Goal: Task Accomplishment & Management: Complete application form

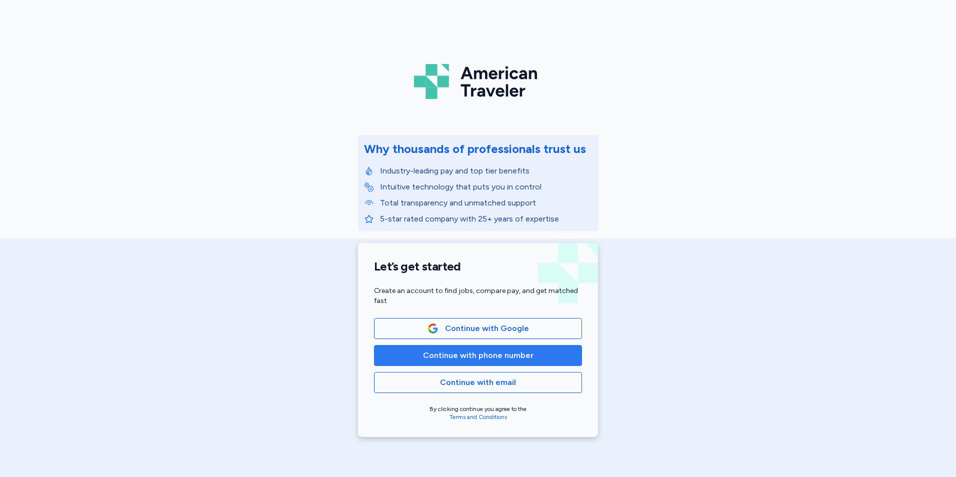
click at [495, 363] on button "Continue with phone number" at bounding box center [478, 355] width 208 height 21
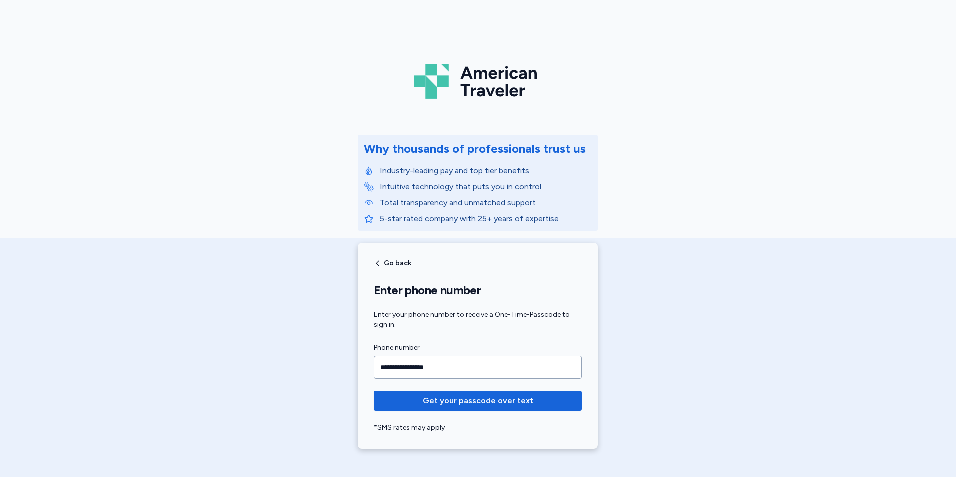
type input "**********"
click at [374, 391] on button "Get your passcode over text" at bounding box center [478, 401] width 208 height 20
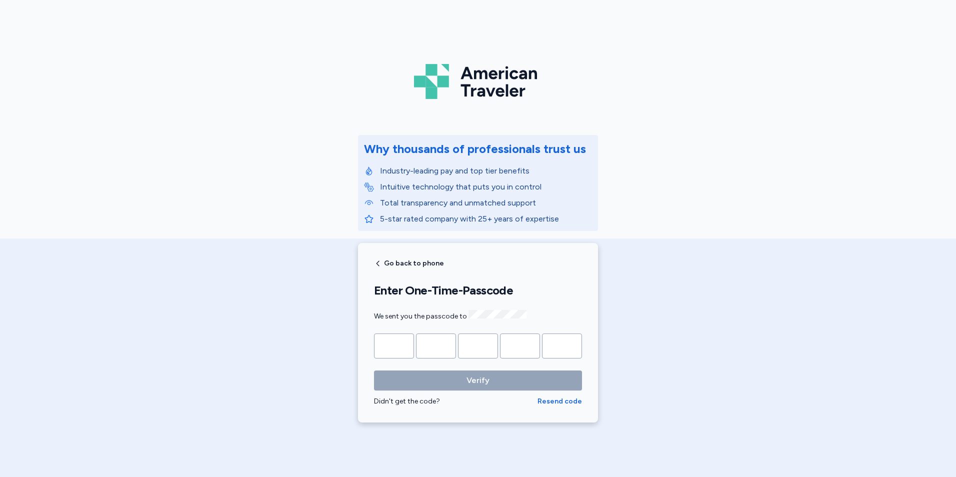
type input "*"
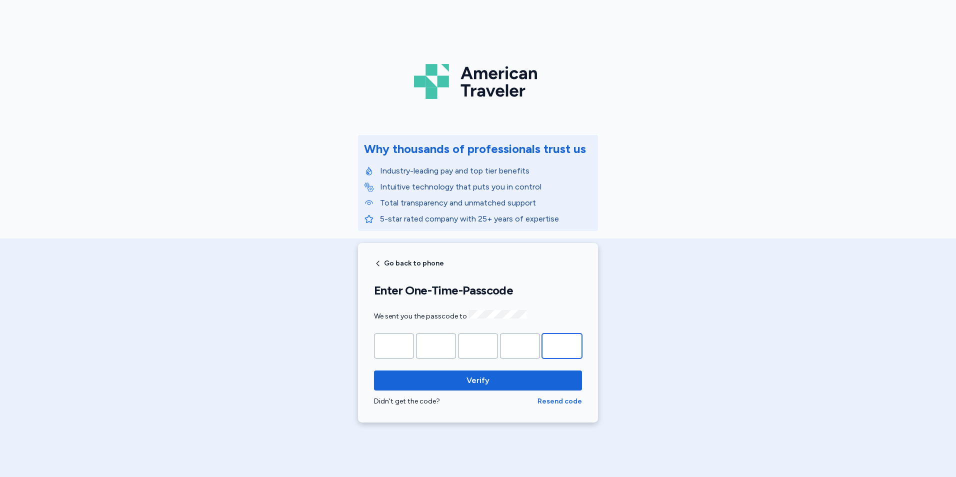
type input "*"
click at [374, 371] on button "Verify" at bounding box center [478, 381] width 208 height 20
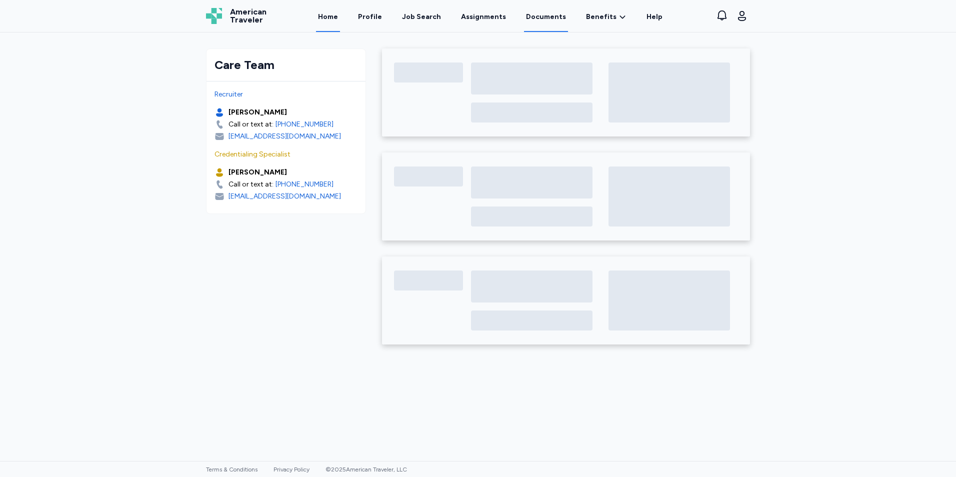
click at [538, 16] on link "Documents" at bounding box center [546, 16] width 44 height 31
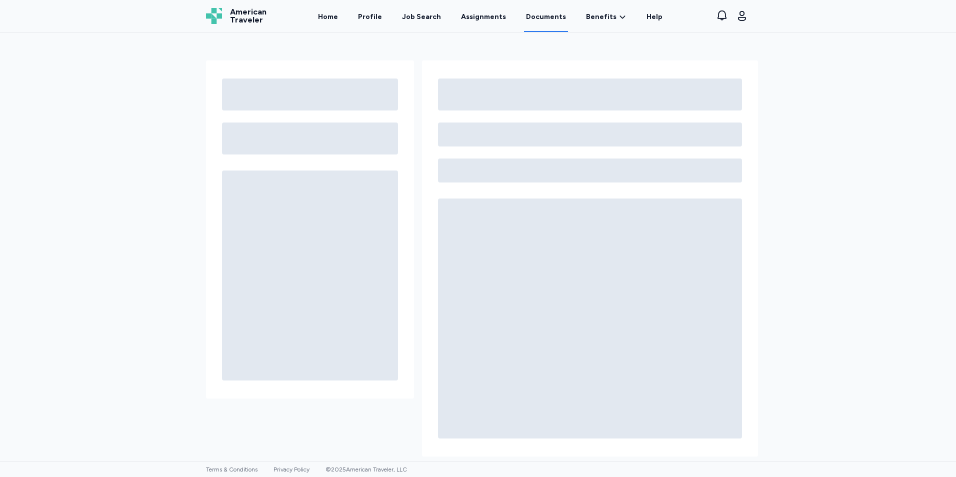
click at [99, 141] on div at bounding box center [478, 247] width 956 height 429
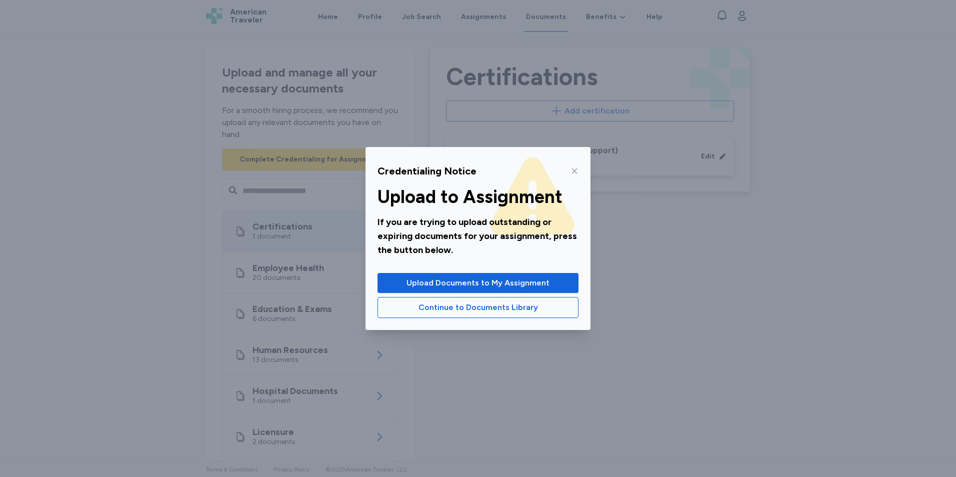
click at [574, 169] on icon at bounding box center [575, 171] width 8 height 8
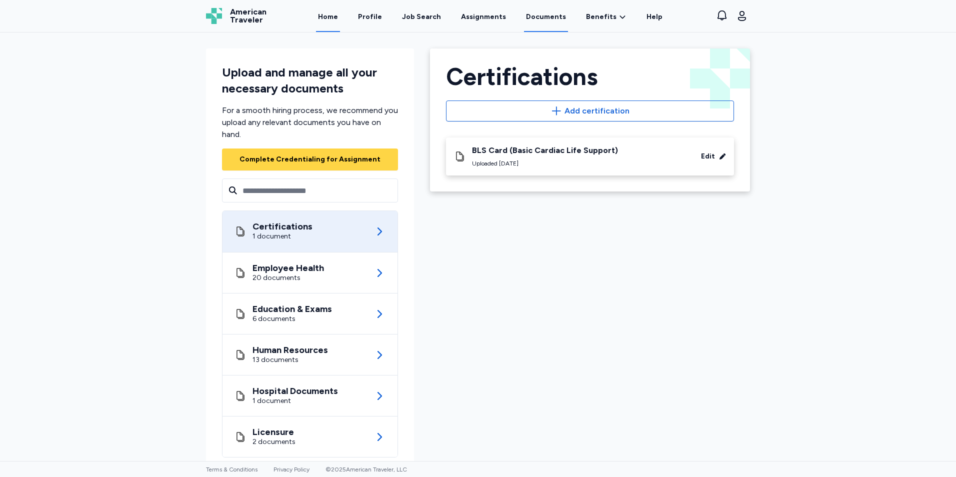
click at [340, 17] on link "Home" at bounding box center [328, 16] width 24 height 31
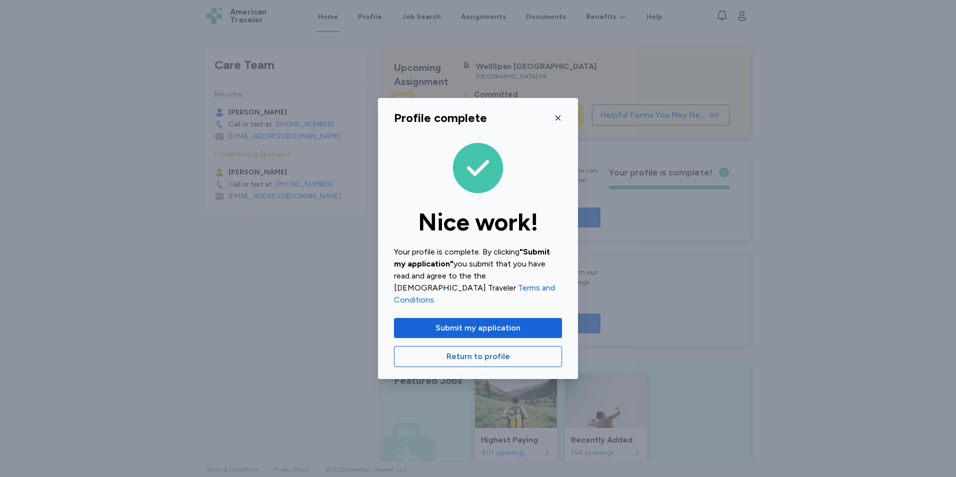
click at [559, 122] on icon "button" at bounding box center [558, 118] width 8 height 8
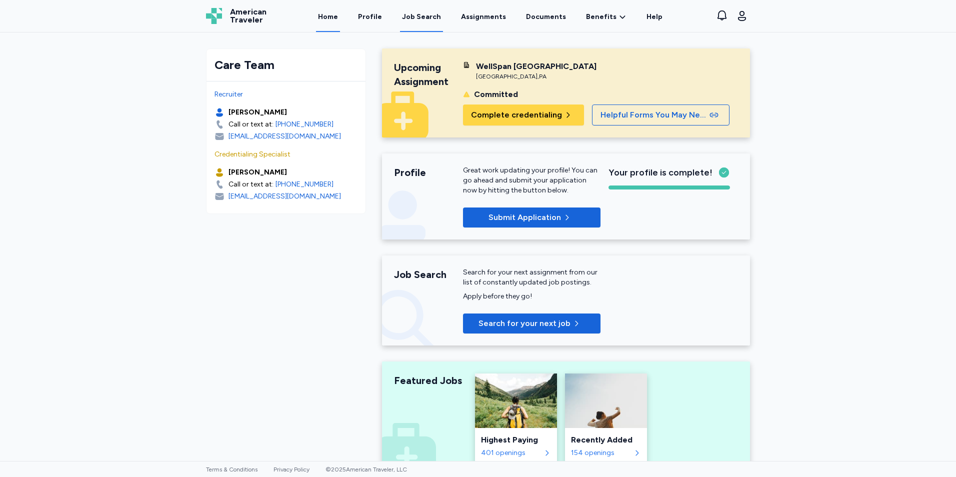
click at [413, 11] on link "Job Search" at bounding box center [421, 16] width 43 height 31
click at [493, 18] on link "Assignments" at bounding box center [483, 16] width 49 height 31
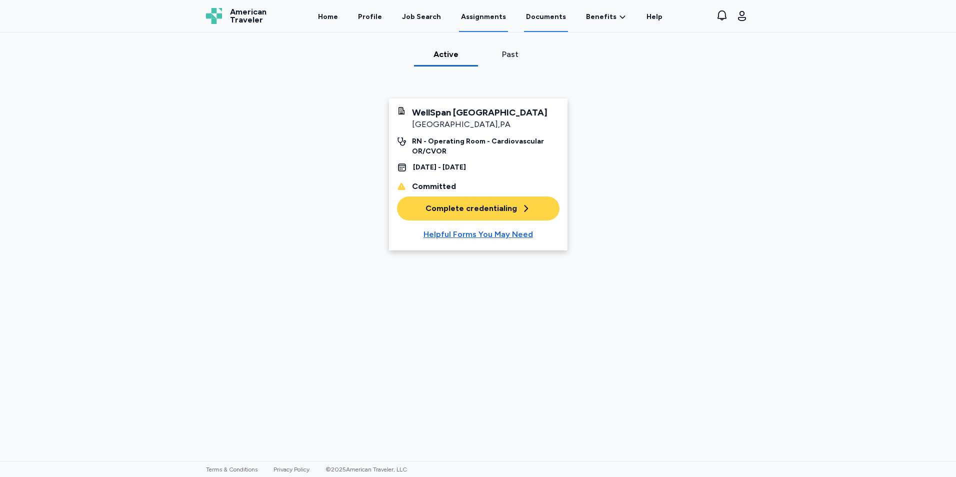
click at [540, 14] on link "Documents" at bounding box center [546, 16] width 44 height 31
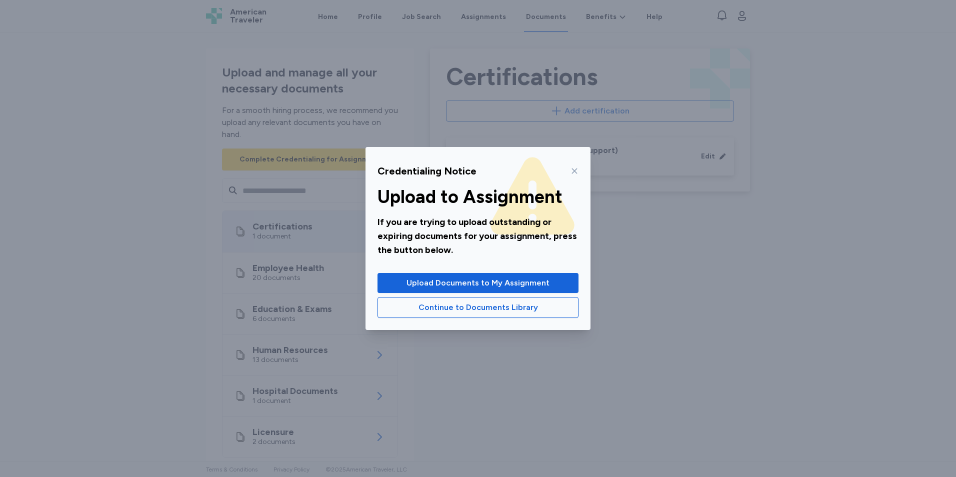
click at [573, 170] on icon at bounding box center [575, 172] width 6 height 6
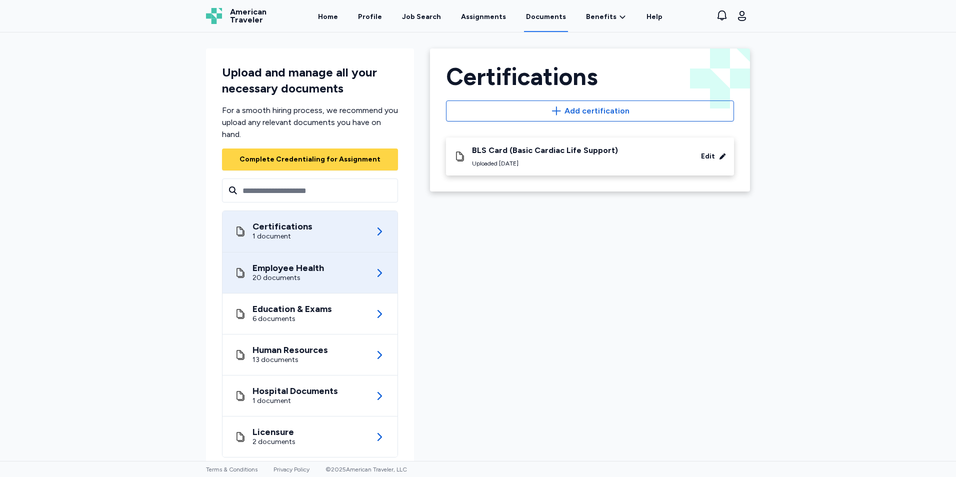
click at [337, 269] on div "Employee Health 20 documents" at bounding box center [310, 273] width 151 height 41
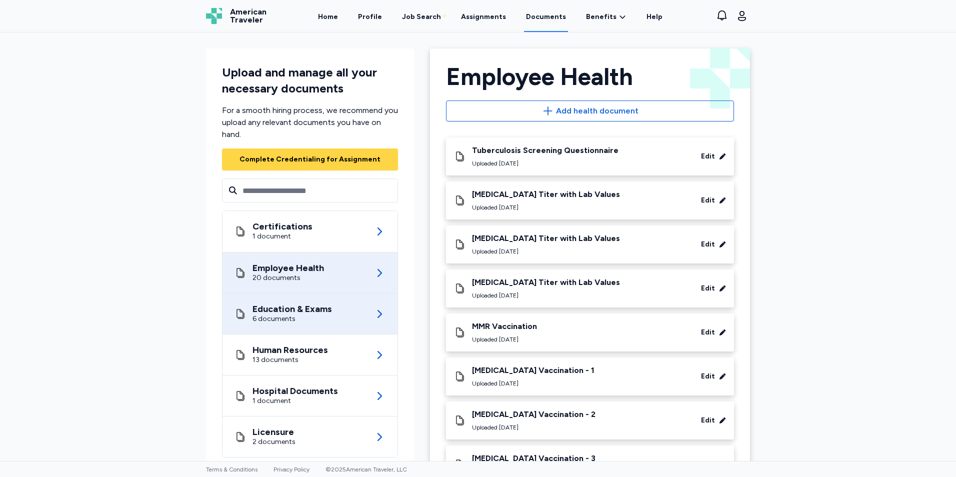
click at [288, 319] on div "6 documents" at bounding box center [293, 319] width 80 height 10
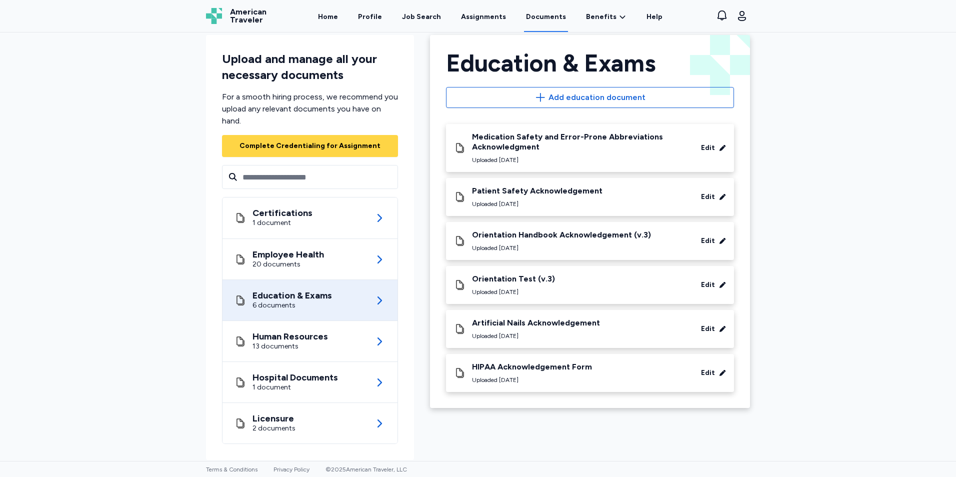
scroll to position [21, 0]
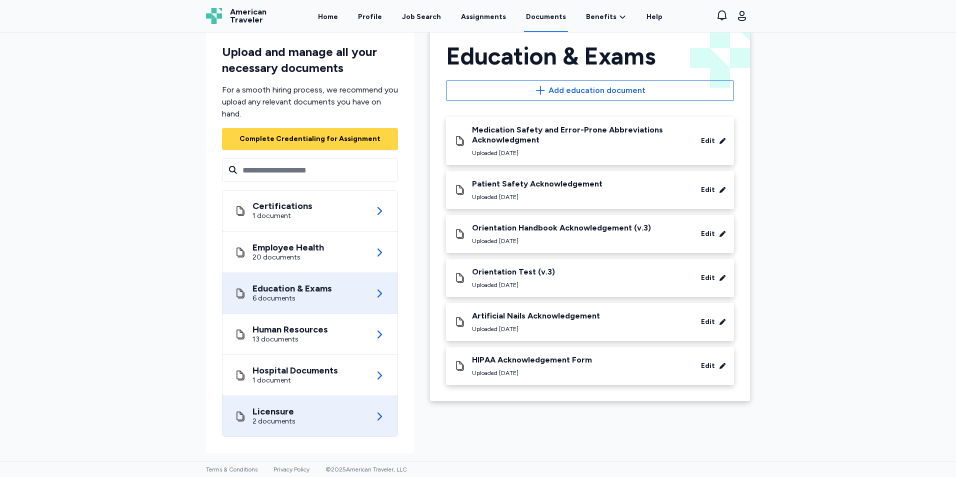
click at [299, 416] on div "Licensure 2 documents" at bounding box center [310, 416] width 151 height 41
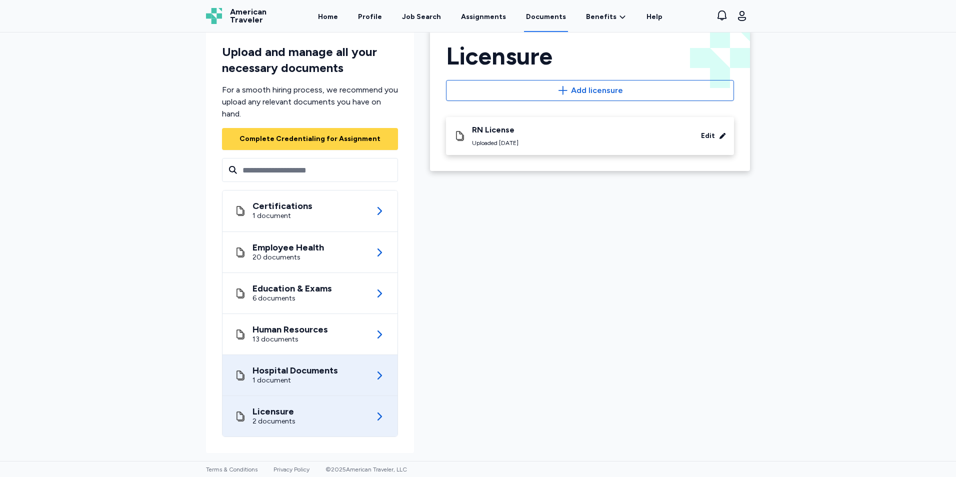
click at [303, 382] on div "1 document" at bounding box center [296, 381] width 86 height 10
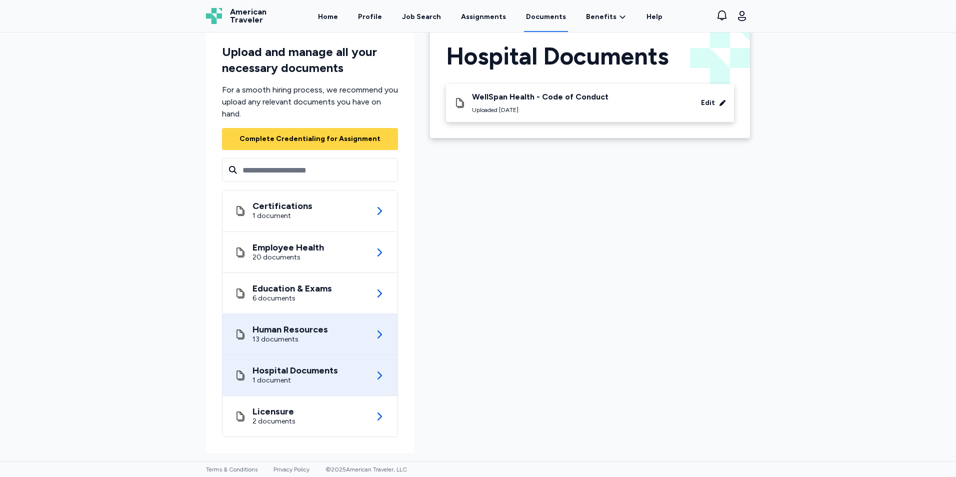
click at [308, 347] on div "Human Resources 13 documents" at bounding box center [310, 334] width 151 height 41
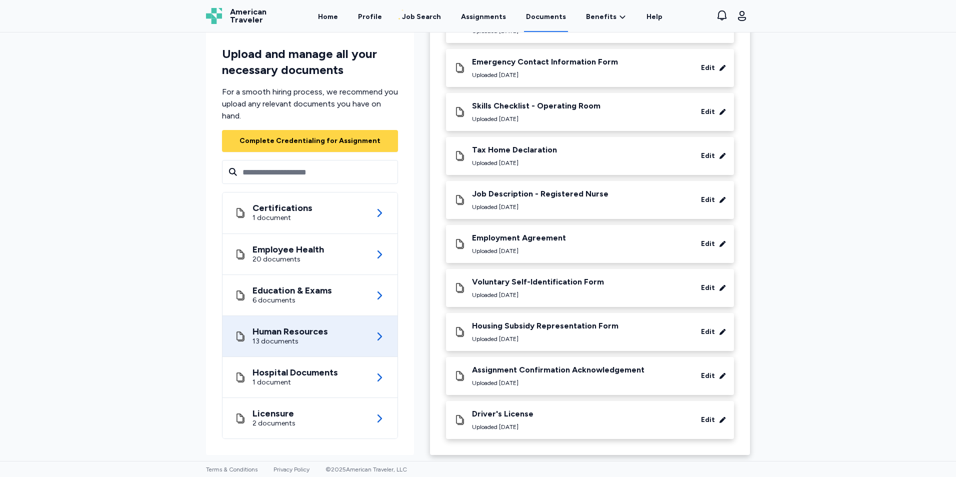
scroll to position [223, 0]
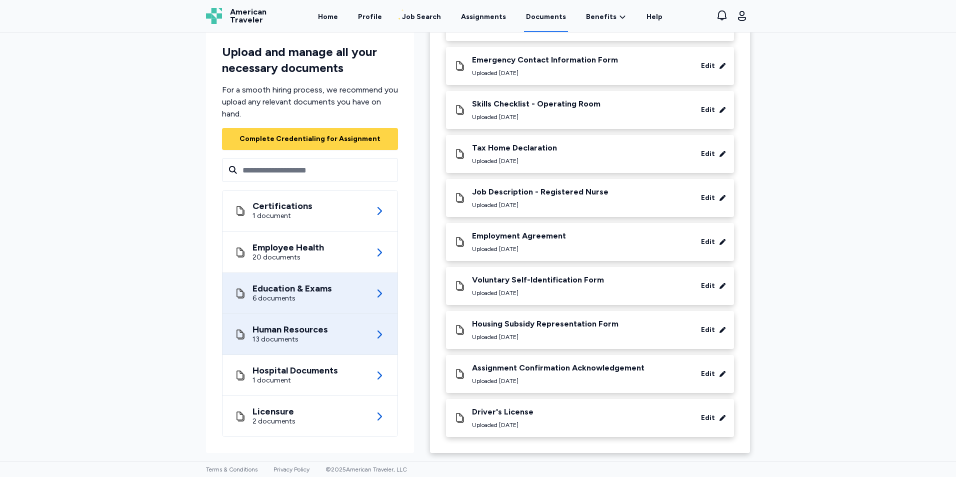
click at [278, 286] on div "Education & Exams" at bounding box center [293, 289] width 80 height 10
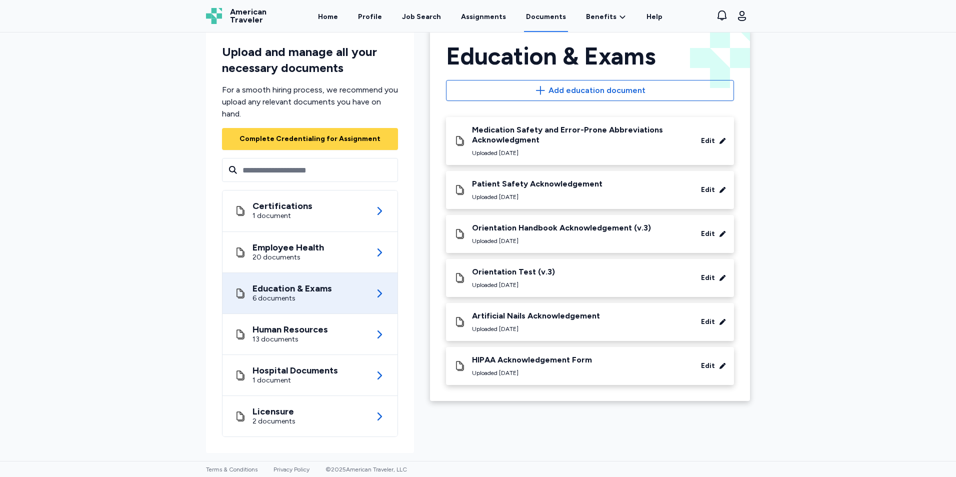
scroll to position [21, 0]
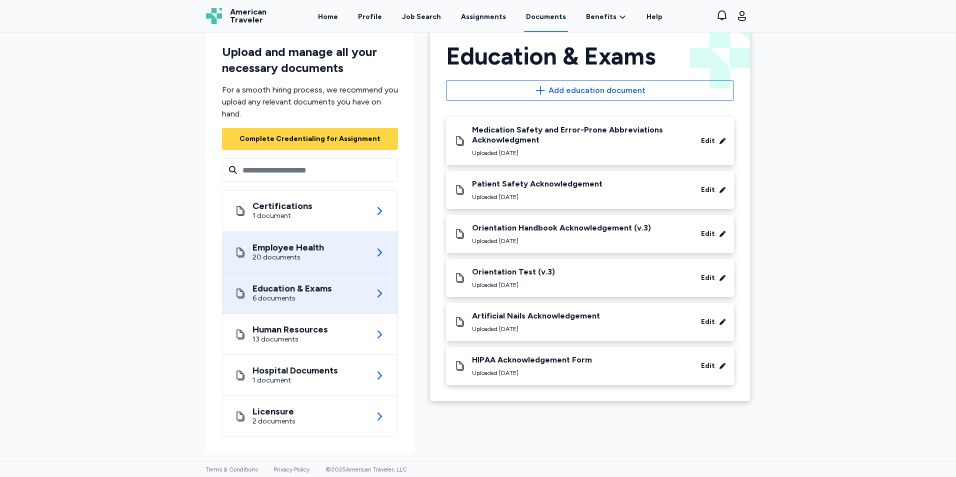
click at [283, 261] on div "20 documents" at bounding box center [289, 258] width 72 height 10
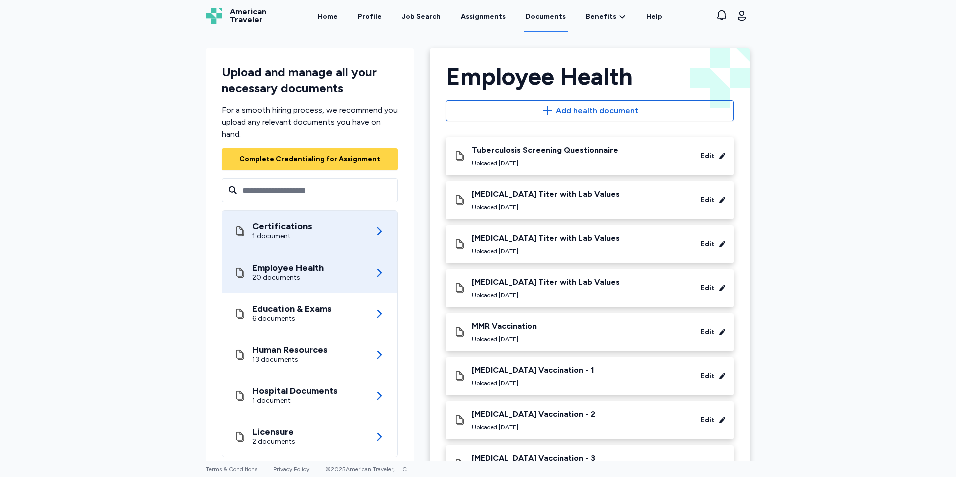
click at [286, 243] on div "Certifications 1 document" at bounding box center [310, 231] width 151 height 41
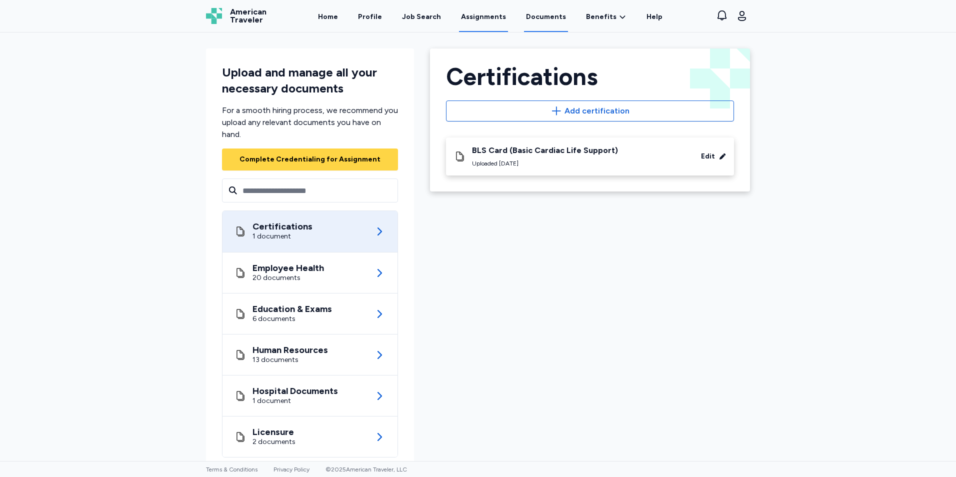
click at [467, 16] on link "Assignments" at bounding box center [483, 16] width 49 height 31
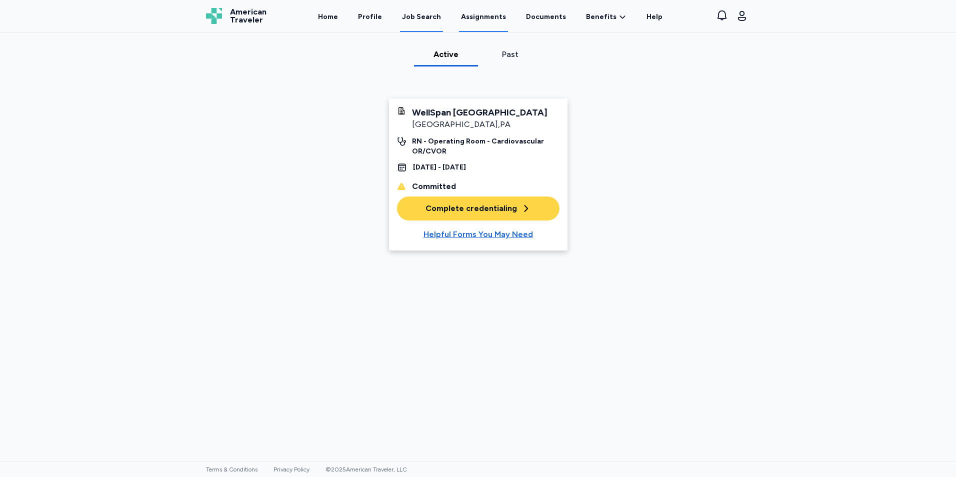
click at [425, 22] on div "Job Search" at bounding box center [421, 17] width 39 height 10
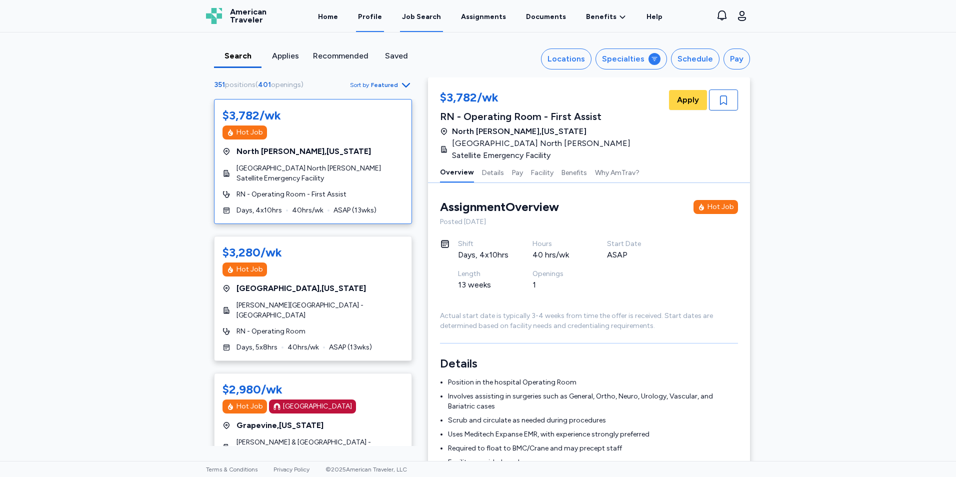
click at [377, 11] on link "Profile" at bounding box center [370, 16] width 28 height 31
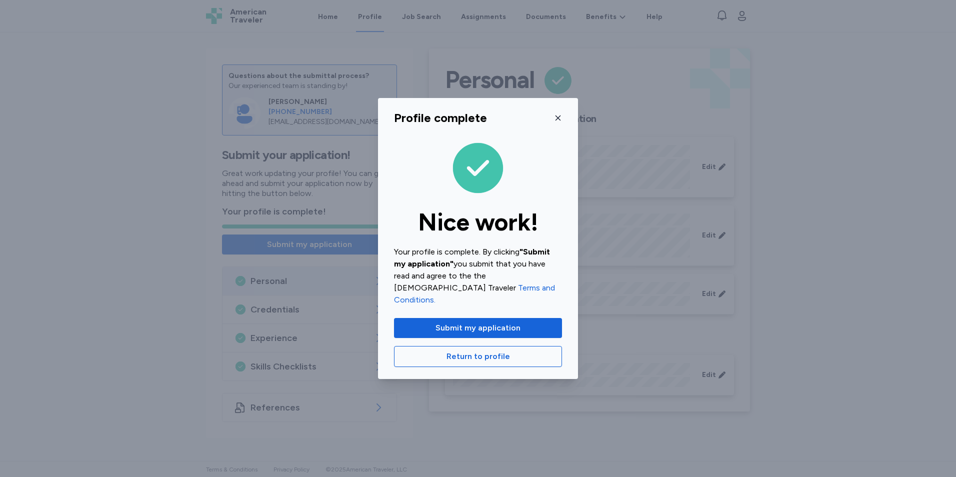
click at [559, 122] on icon "button" at bounding box center [558, 118] width 8 height 8
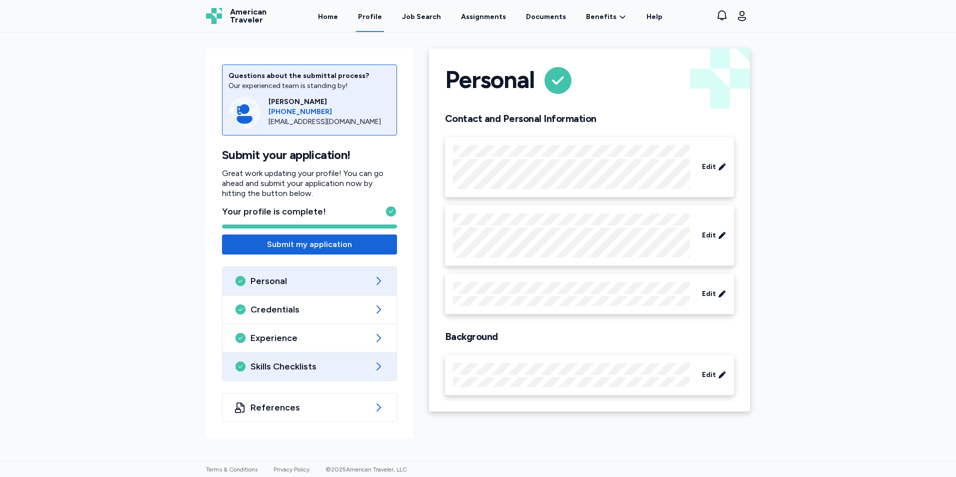
click at [341, 363] on span "Skills Checklists" at bounding box center [310, 367] width 118 height 12
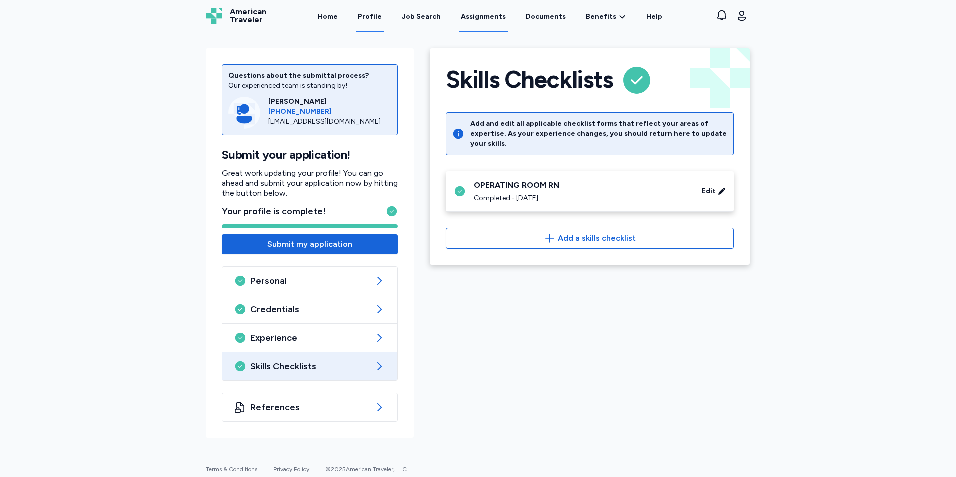
click at [502, 15] on link "Assignments" at bounding box center [483, 16] width 49 height 31
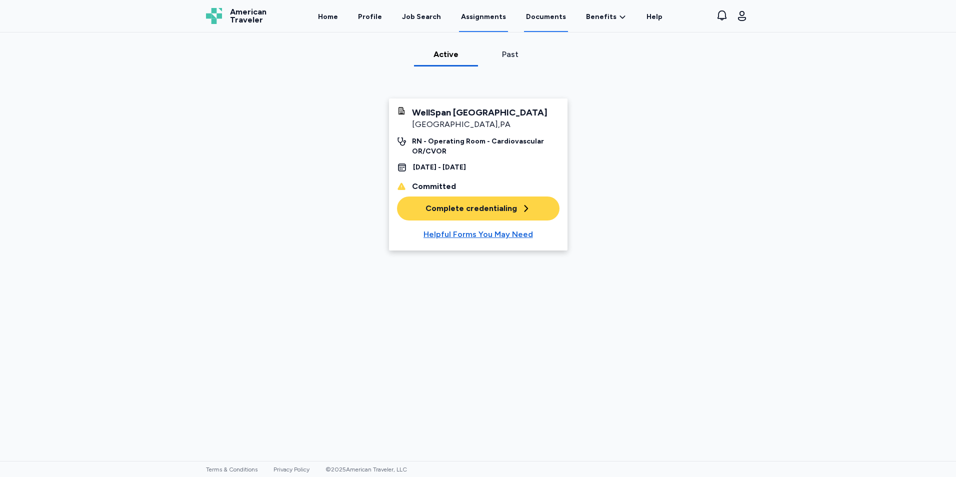
click at [531, 17] on link "Documents" at bounding box center [546, 16] width 44 height 31
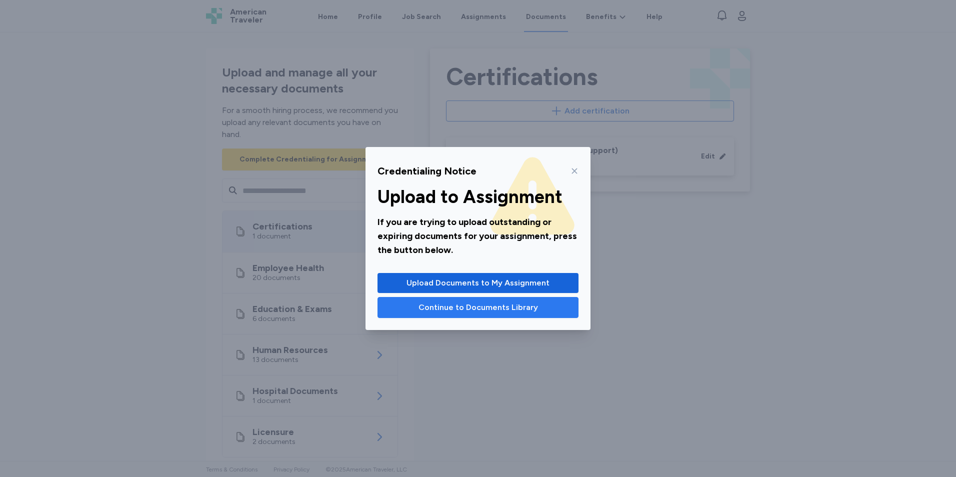
click at [498, 307] on span "Continue to Documents Library" at bounding box center [479, 308] width 120 height 12
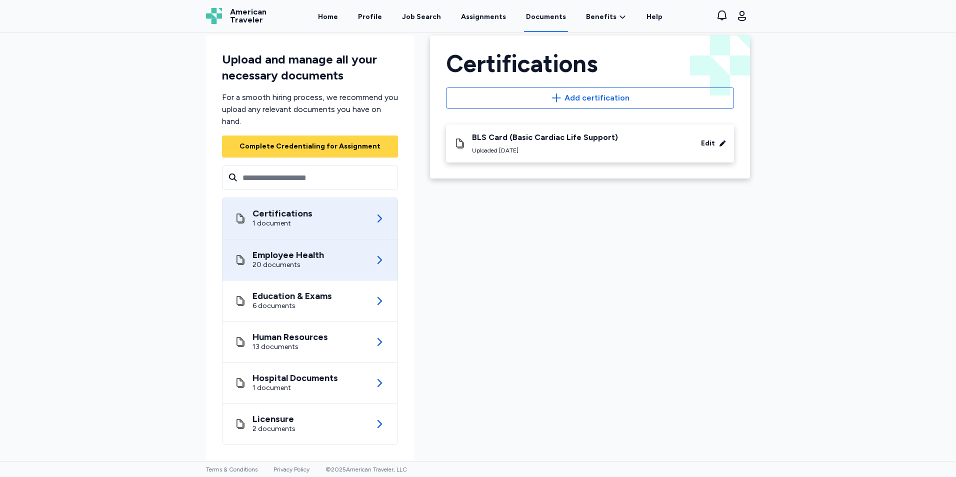
scroll to position [21, 0]
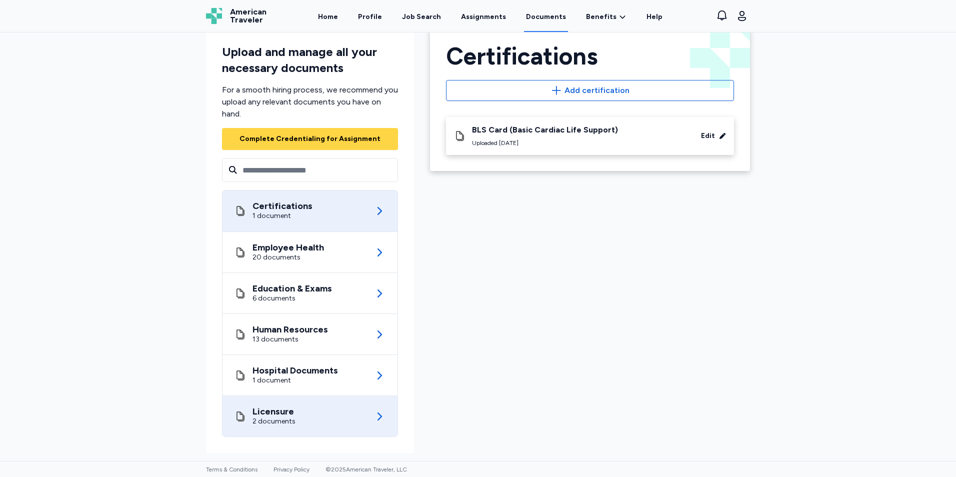
click at [359, 410] on div "Licensure 2 documents" at bounding box center [310, 416] width 151 height 41
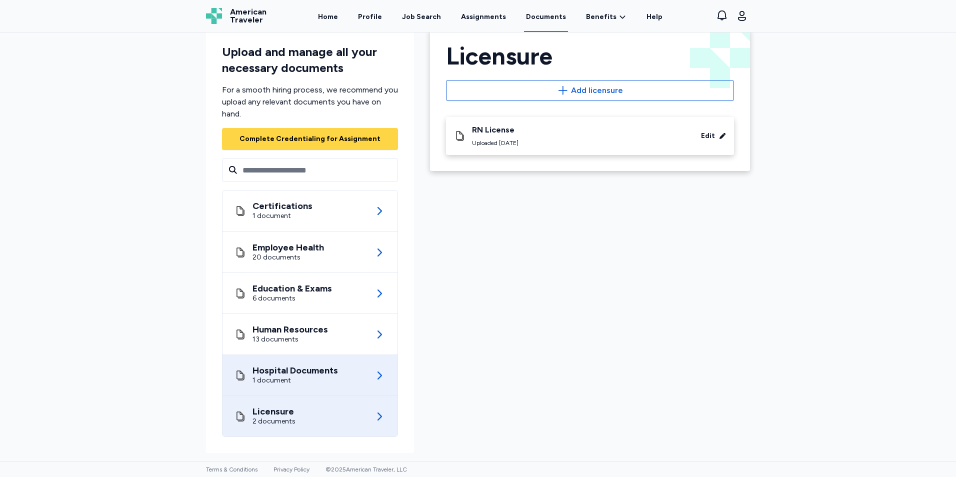
click at [353, 364] on div "Hospital Documents 1 document" at bounding box center [310, 375] width 151 height 41
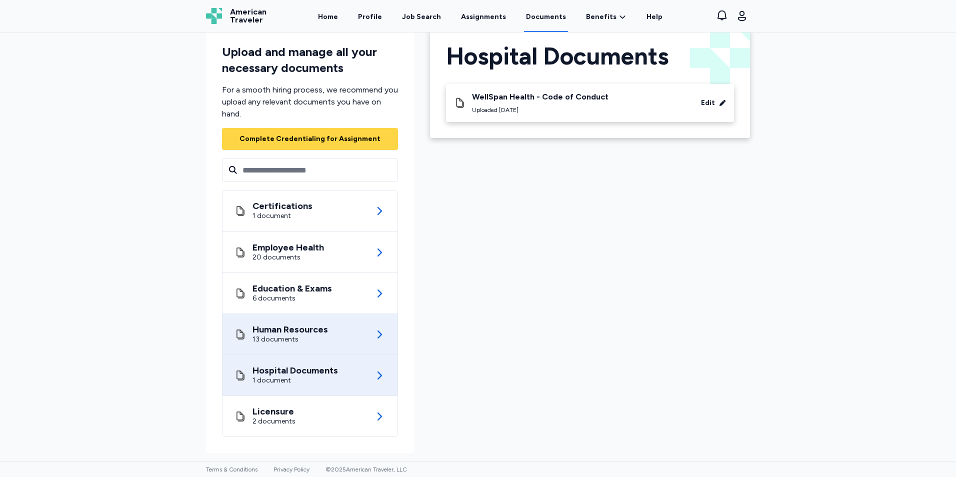
click at [295, 330] on div "Human Resources" at bounding box center [291, 330] width 76 height 10
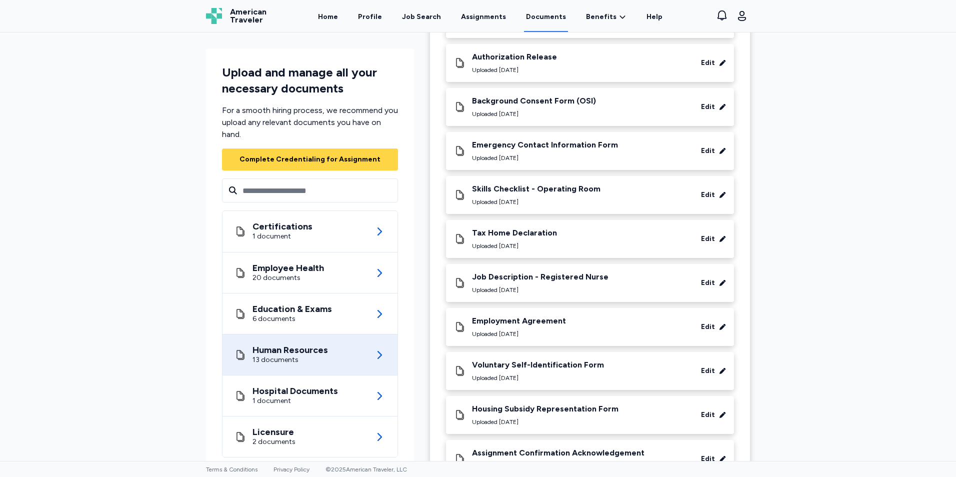
scroll to position [223, 0]
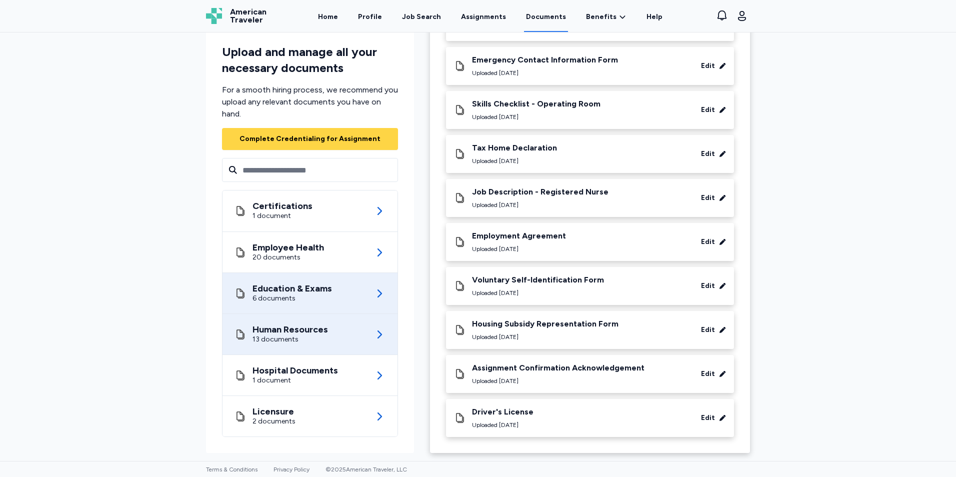
click at [318, 285] on div "Education & Exams" at bounding box center [293, 289] width 80 height 10
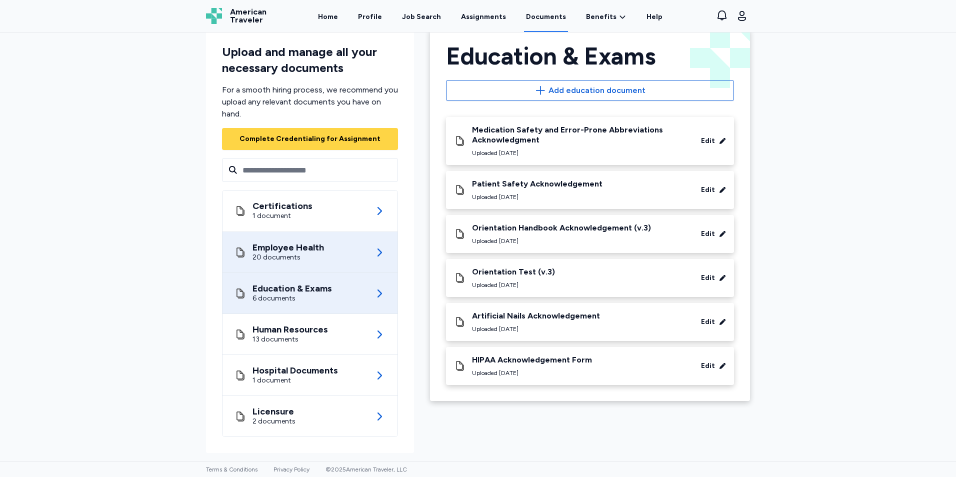
click at [334, 253] on div "Employee Health 20 documents" at bounding box center [310, 252] width 151 height 41
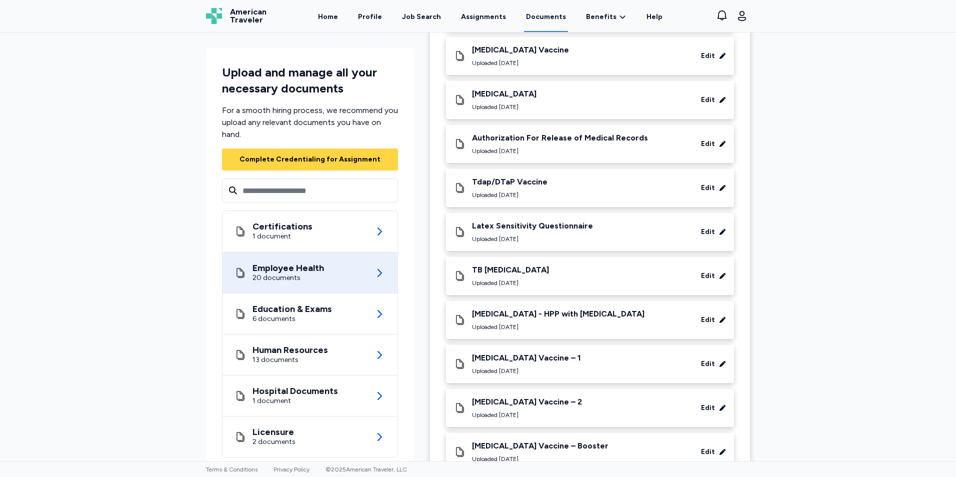
scroll to position [487, 0]
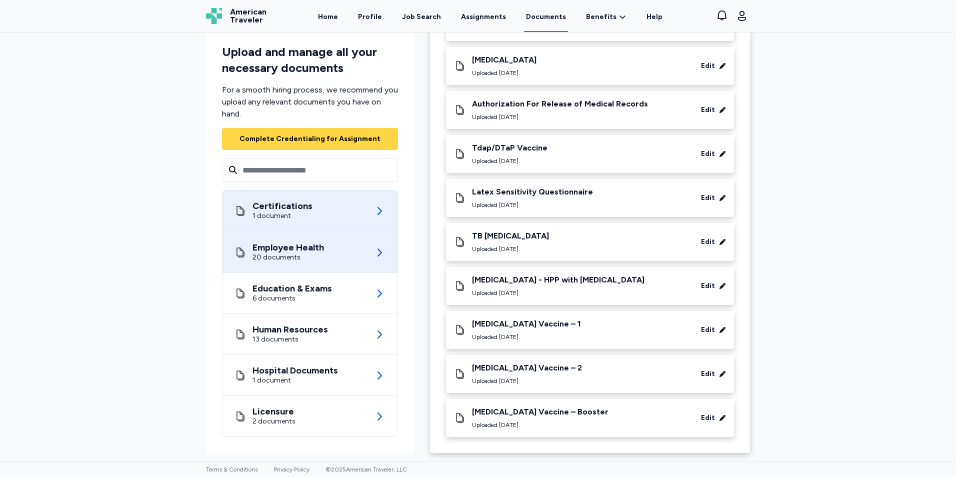
click at [318, 217] on div "Certifications 1 document" at bounding box center [310, 211] width 151 height 41
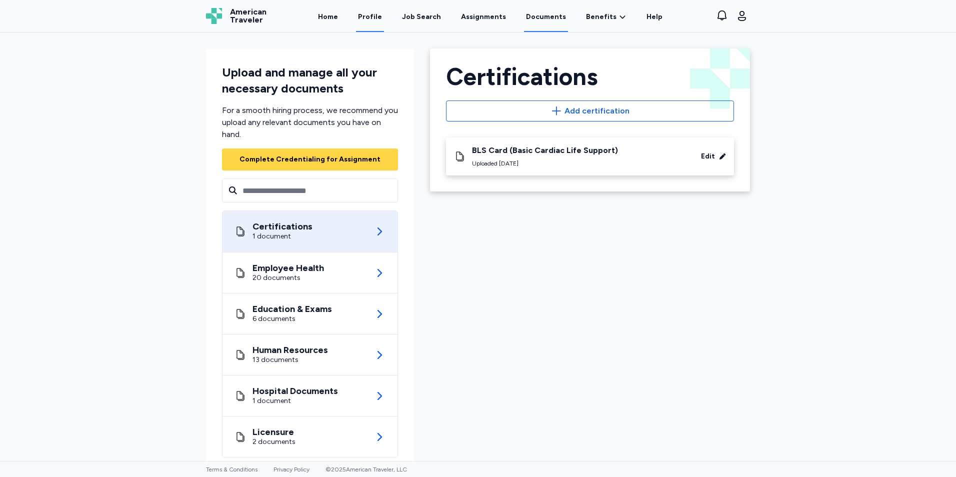
click at [371, 11] on link "Profile" at bounding box center [370, 16] width 28 height 31
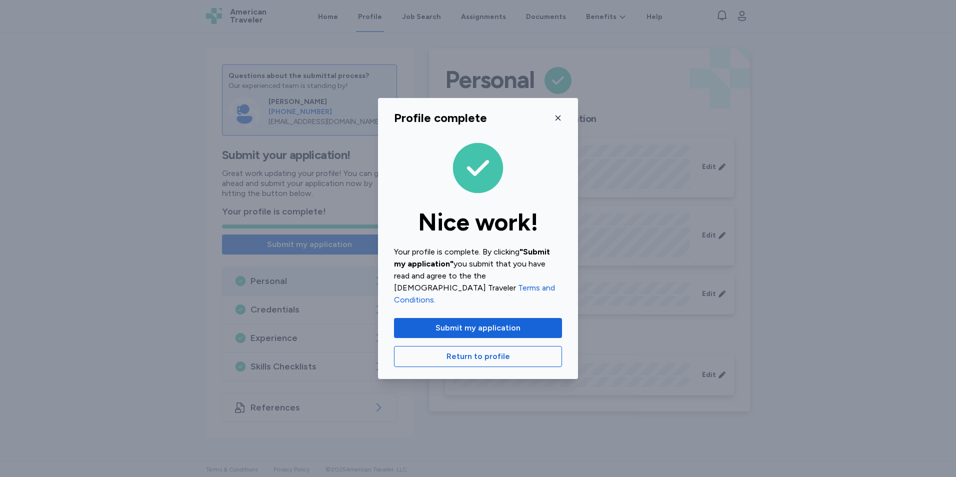
click at [558, 122] on icon "button" at bounding box center [558, 118] width 8 height 8
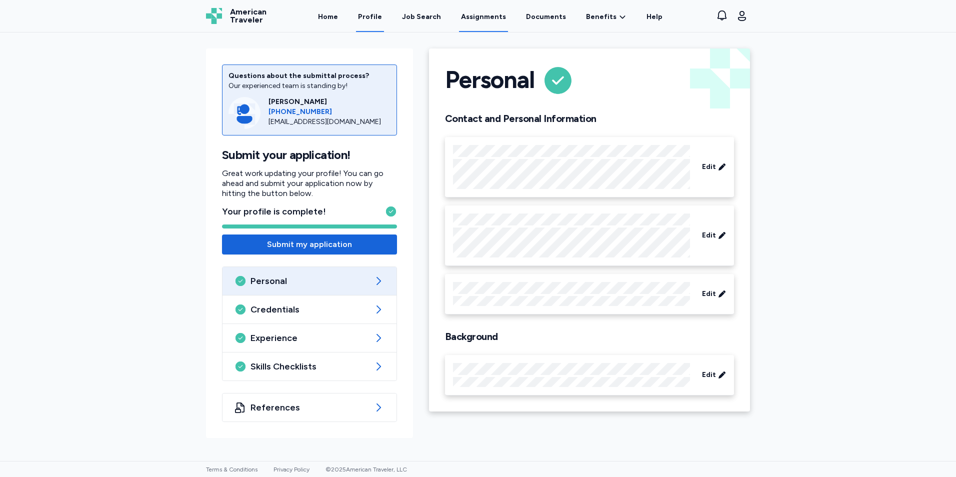
click at [487, 18] on link "Assignments" at bounding box center [483, 16] width 49 height 31
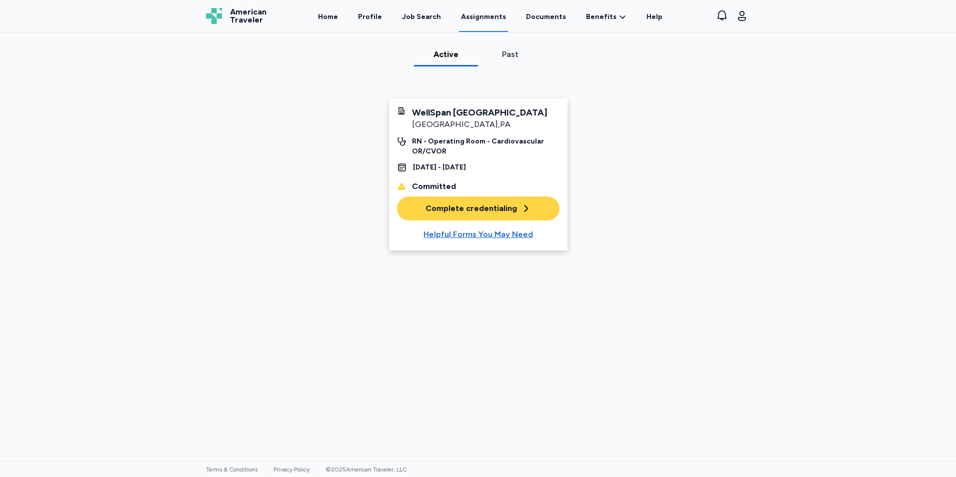
click at [446, 203] on div "Complete credentialing" at bounding box center [479, 209] width 106 height 12
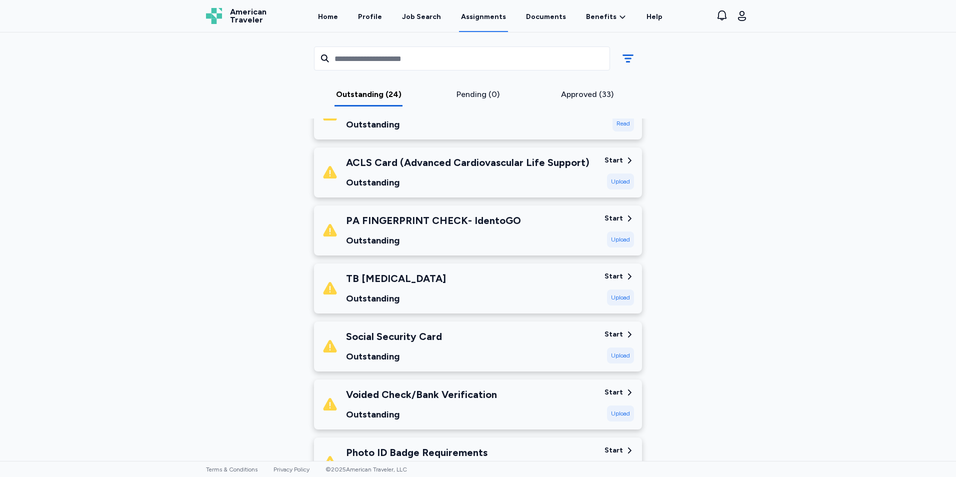
scroll to position [350, 0]
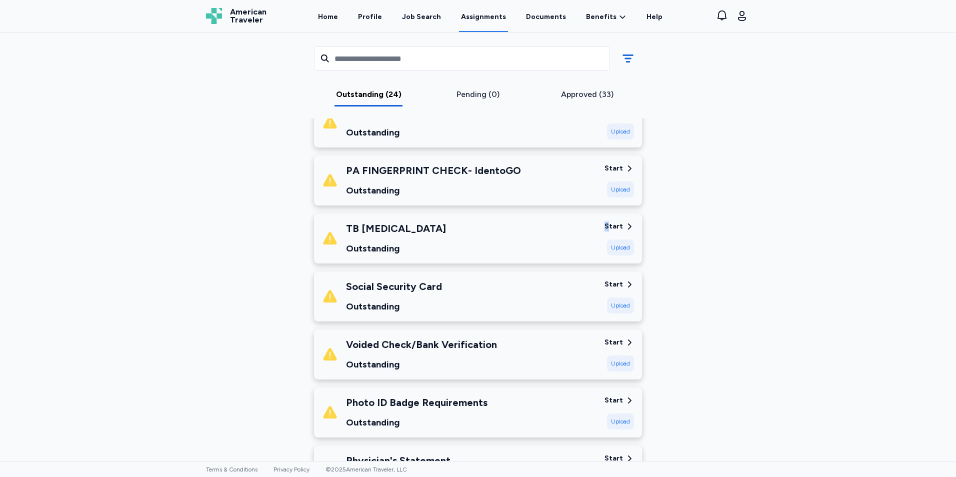
click at [606, 222] on div "Start" at bounding box center [614, 227] width 19 height 10
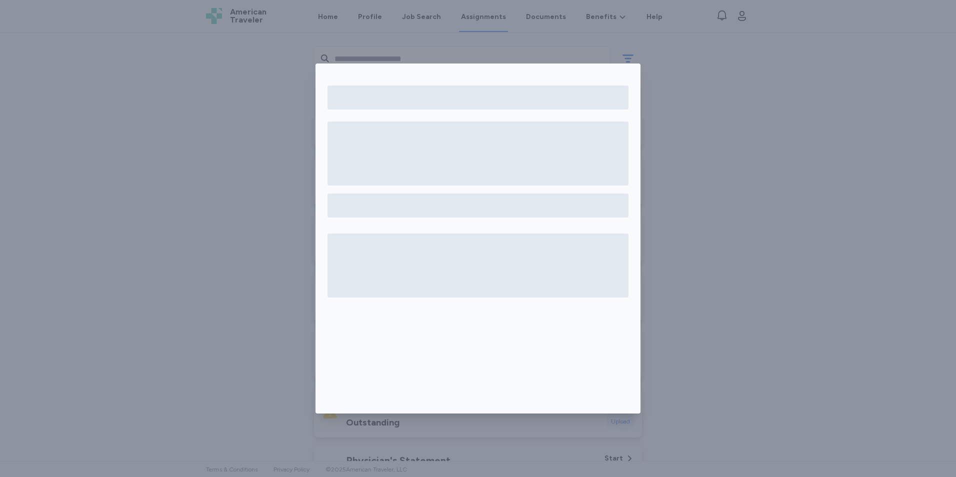
click at [698, 259] on div at bounding box center [478, 238] width 956 height 477
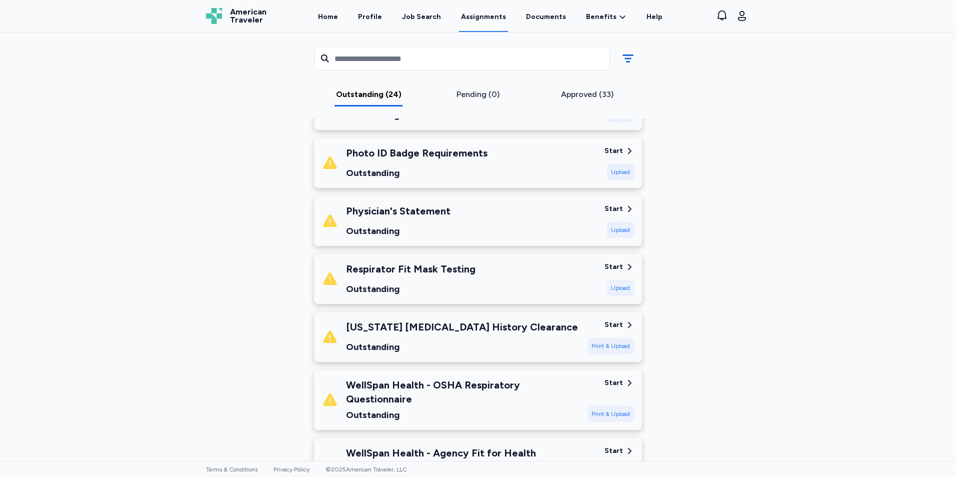
scroll to position [600, 0]
click at [549, 205] on div "Physician's Statement Outstanding" at bounding box center [459, 221] width 275 height 34
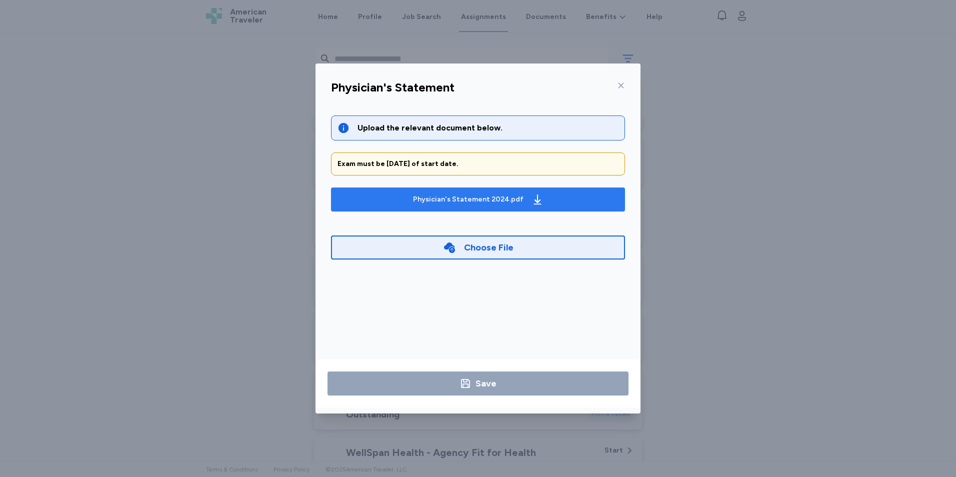
click at [543, 201] on span "Physician's Statement 2024.pdf" at bounding box center [478, 200] width 278 height 16
click at [617, 84] on div at bounding box center [619, 86] width 12 height 16
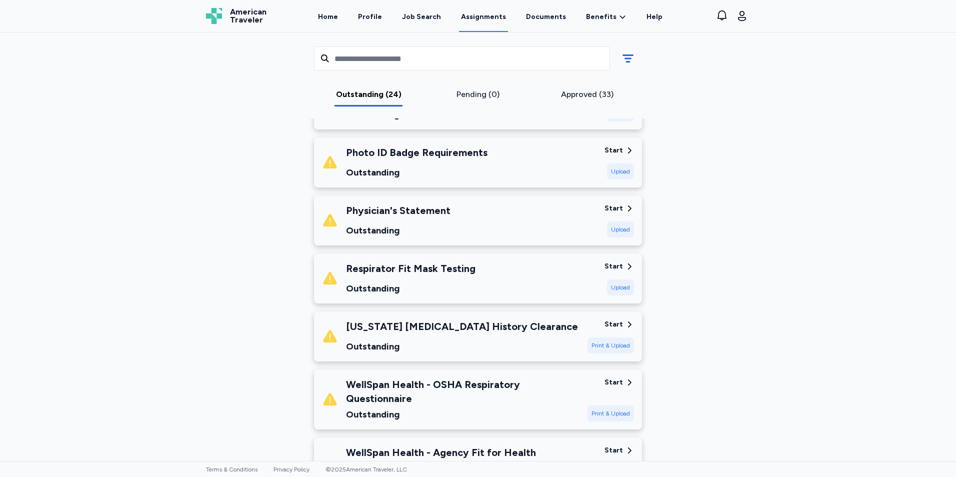
click at [468, 276] on div "Respirator Fit Mask Testing Outstanding" at bounding box center [459, 279] width 275 height 34
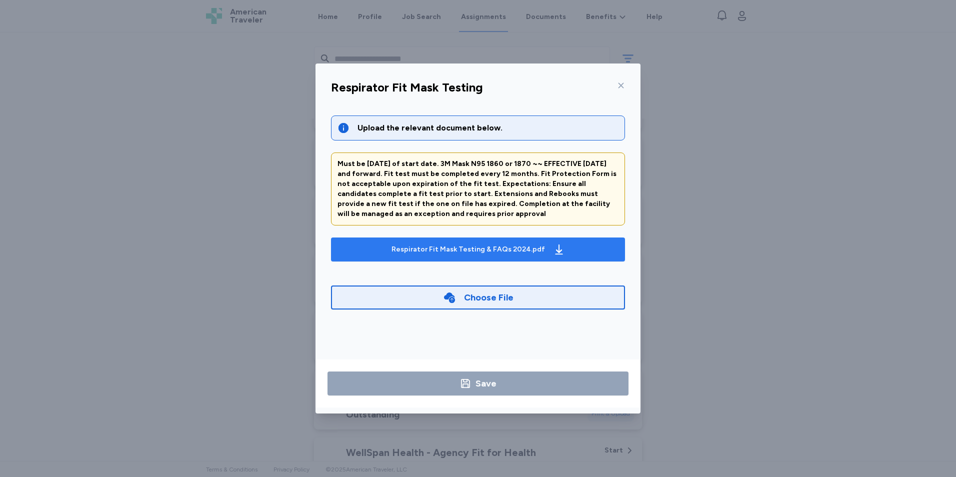
click at [470, 246] on div "Respirator Fit Mask Testing & FAQs 2024.pdf" at bounding box center [469, 250] width 154 height 10
click at [622, 83] on icon at bounding box center [621, 86] width 8 height 8
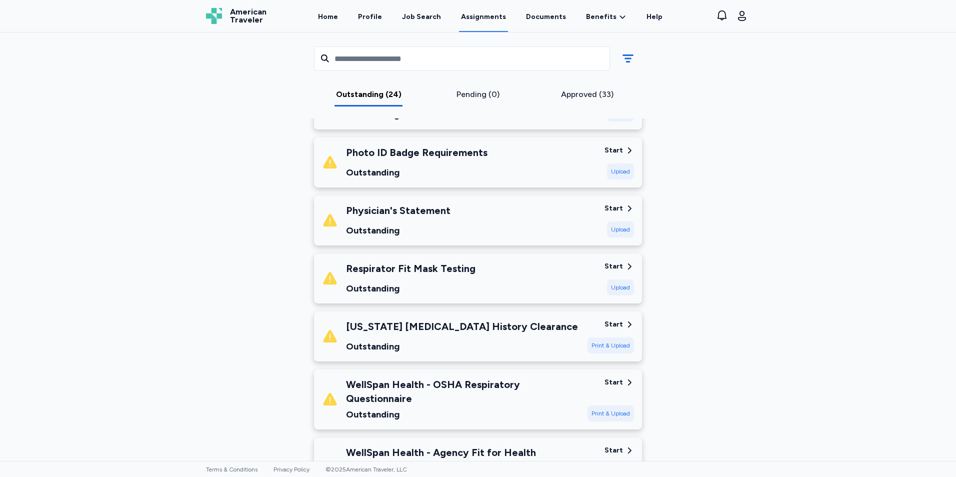
click at [441, 343] on div "Outstanding" at bounding box center [462, 347] width 232 height 14
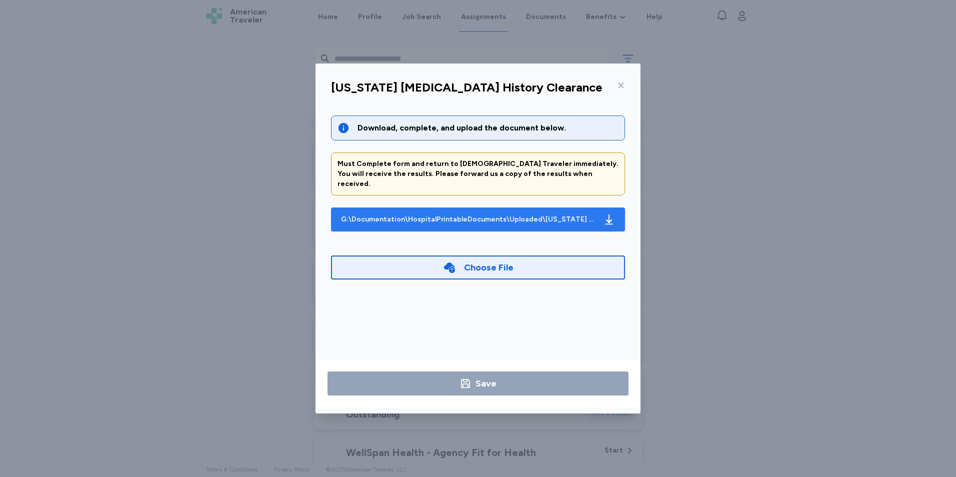
click at [457, 212] on div "G:\Documentation\HospitalPrintableDocuments\Uploaded\[US_STATE] [MEDICAL_DATA] …" at bounding box center [478, 220] width 278 height 16
click at [620, 86] on icon at bounding box center [621, 86] width 8 height 8
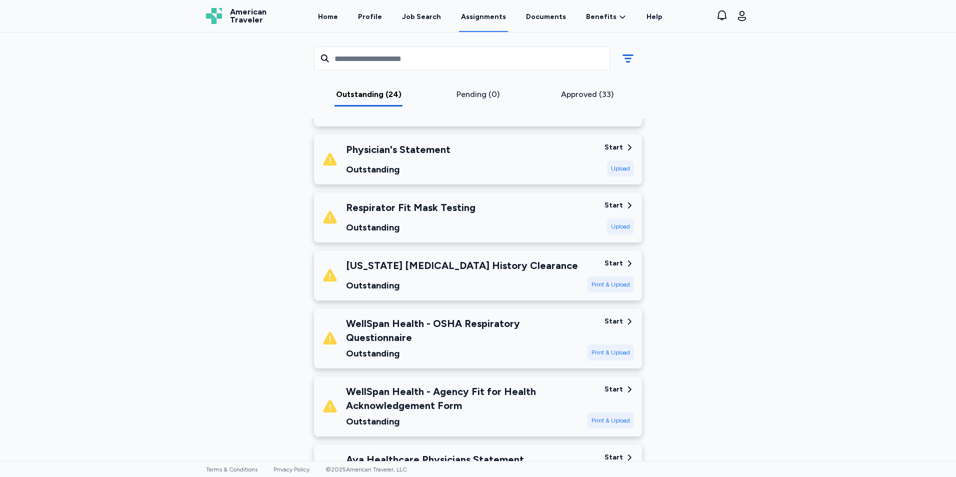
scroll to position [700, 0]
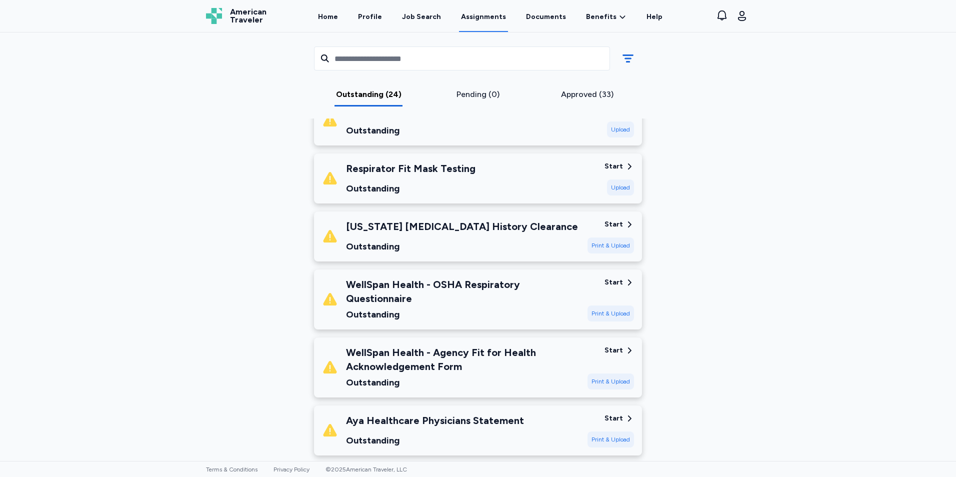
click at [487, 294] on div "WellSpan Health - OSHA Respiratory Questionnaire" at bounding box center [463, 292] width 234 height 28
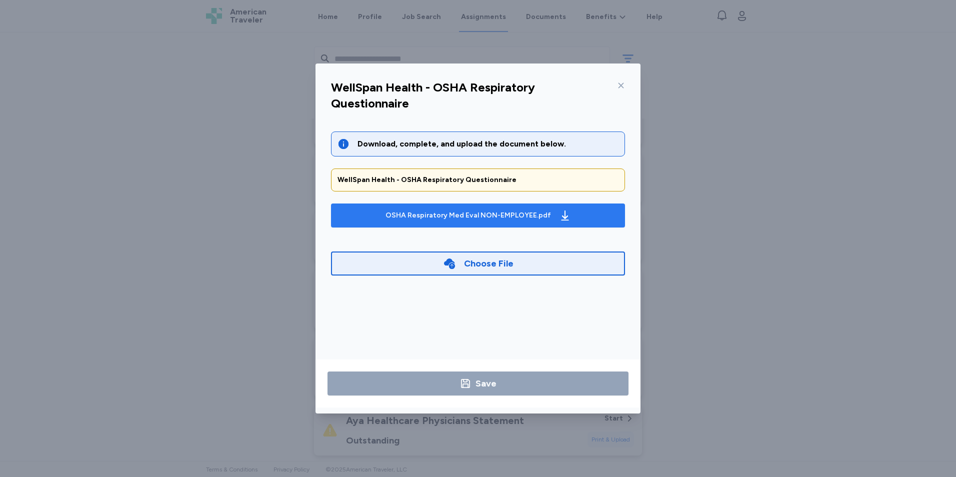
click at [484, 219] on div "OSHA Respiratory Med Eval NON-EMPLOYEE.pdf" at bounding box center [469, 216] width 166 height 10
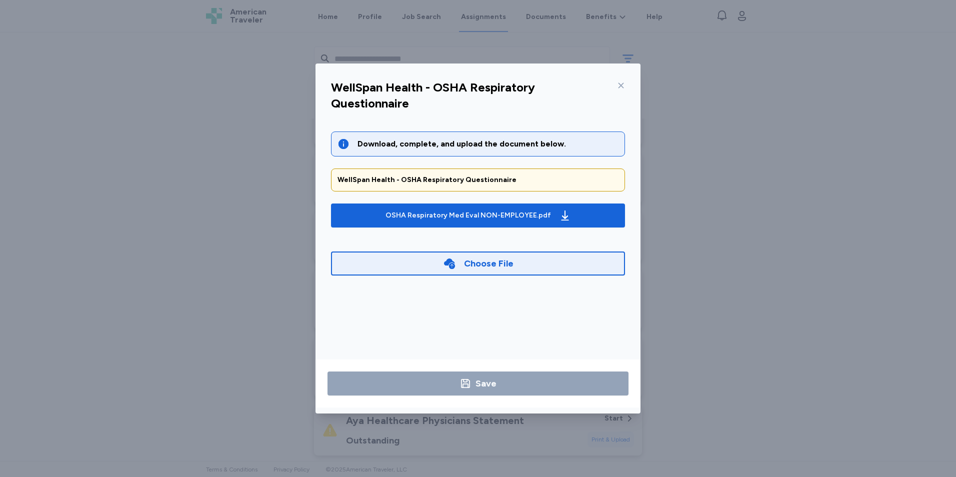
click at [623, 88] on icon at bounding box center [621, 86] width 8 height 8
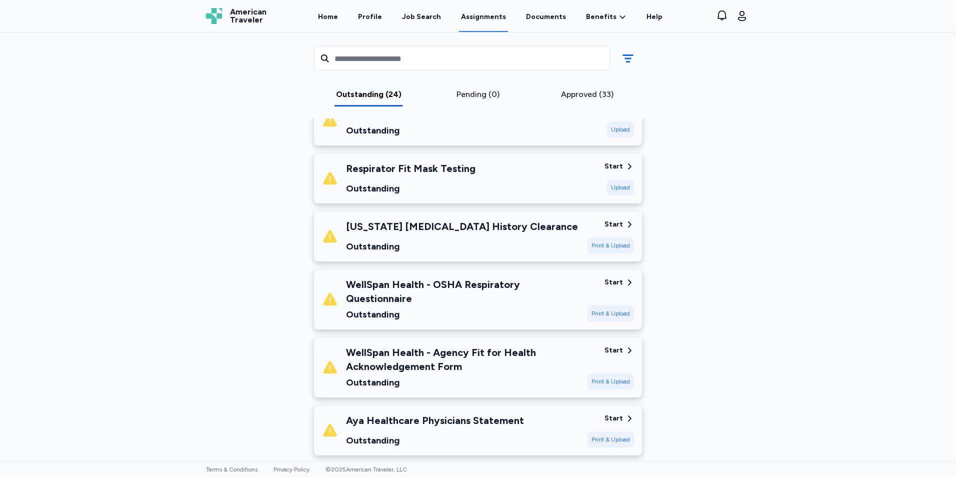
click at [497, 370] on div "WellSpan Health - Agency Fit for Health Acknowledgement Form" at bounding box center [463, 360] width 234 height 28
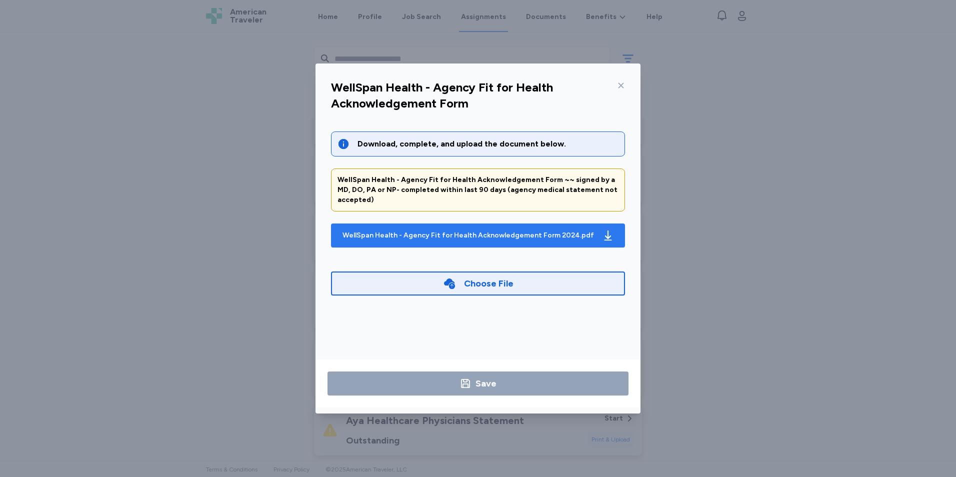
click at [452, 231] on div "WellSpan Health - Agency Fit for Health Acknowledgement Form 2024.pdf" at bounding box center [469, 236] width 252 height 10
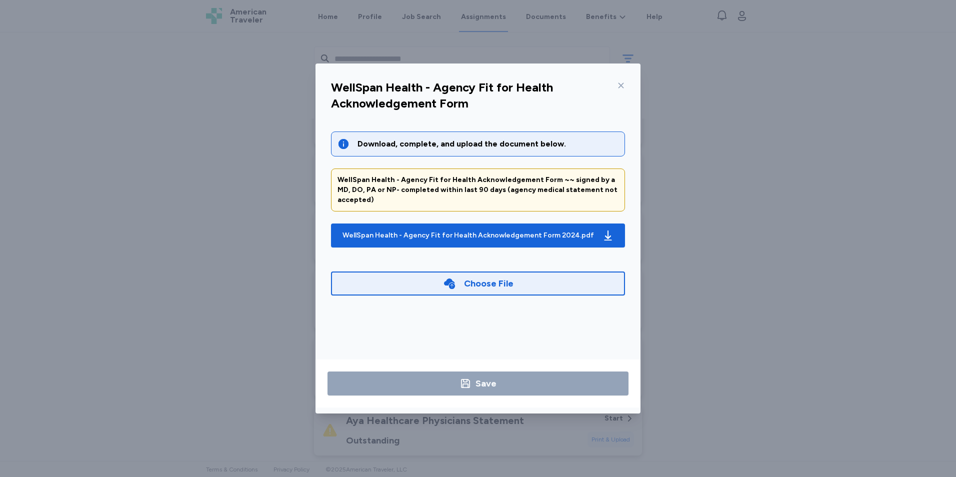
click at [616, 85] on div at bounding box center [619, 86] width 12 height 16
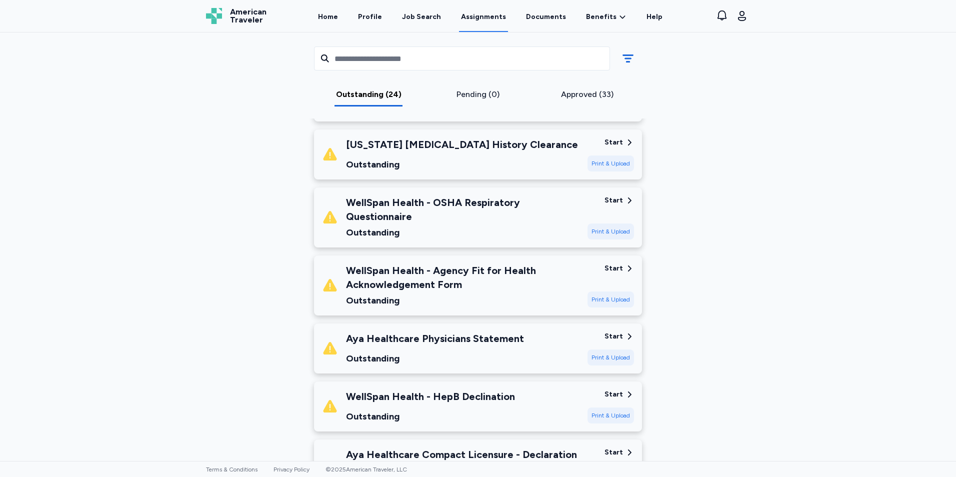
scroll to position [800, 0]
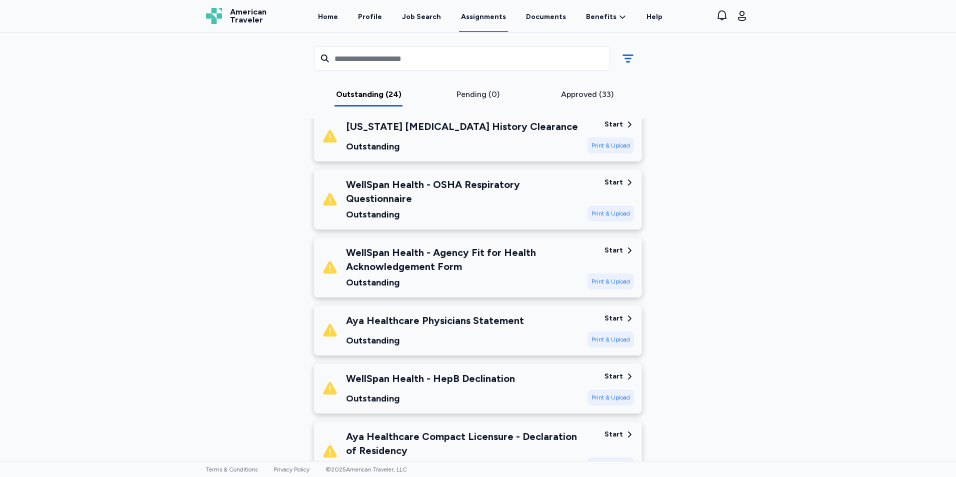
click at [455, 321] on div "Aya Healthcare Physicians Statement" at bounding box center [435, 321] width 178 height 14
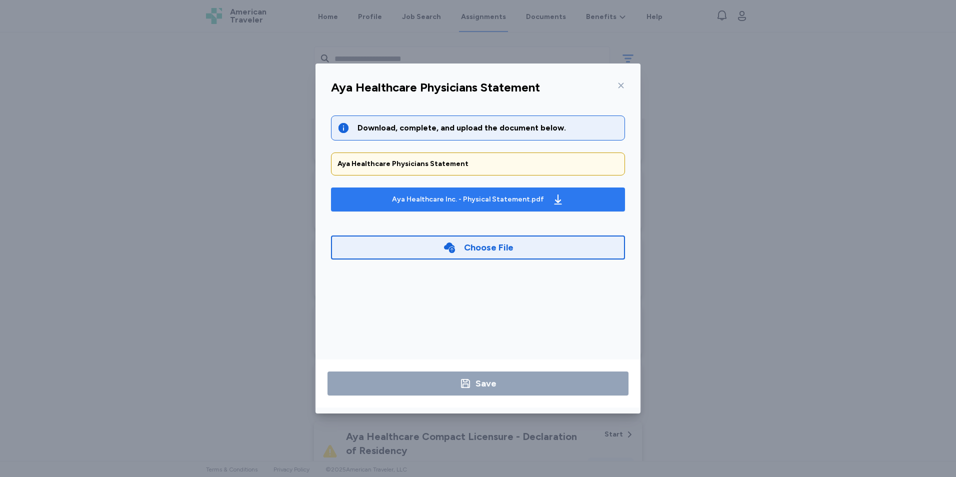
click at [418, 201] on div "Aya Healthcare Inc. - Physical Statement.pdf" at bounding box center [468, 200] width 152 height 10
click at [618, 87] on icon at bounding box center [621, 86] width 8 height 8
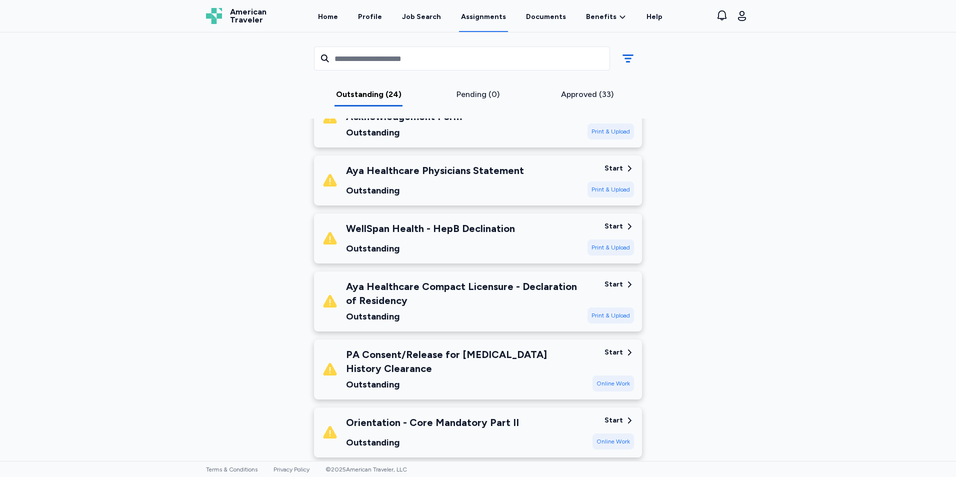
scroll to position [1000, 0]
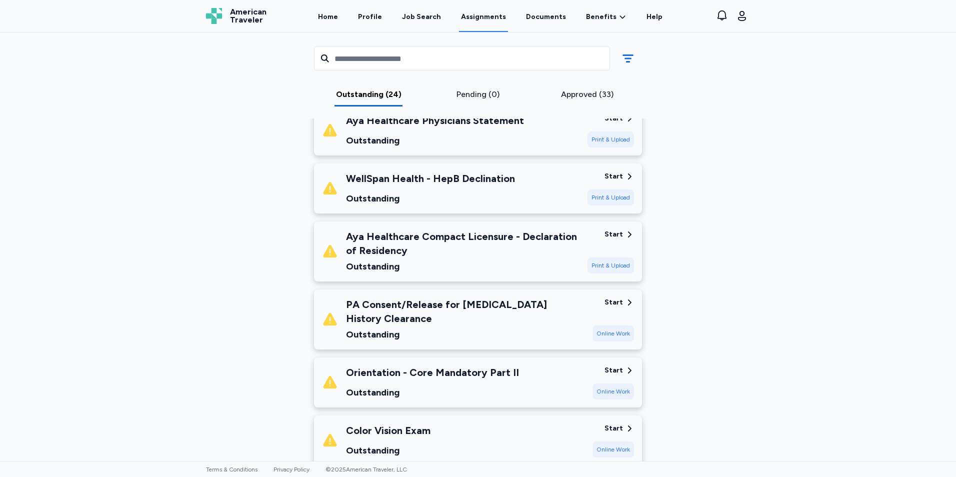
click at [461, 247] on div "Aya Healthcare Compact Licensure - Declaration of Residency" at bounding box center [463, 244] width 234 height 28
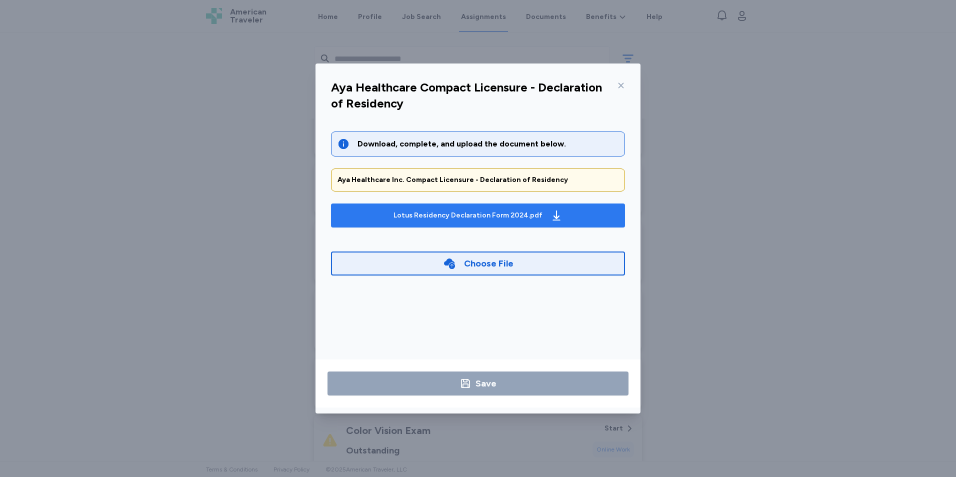
click at [462, 216] on div "Lotus Residency Declaration Form 2024.pdf" at bounding box center [468, 216] width 149 height 10
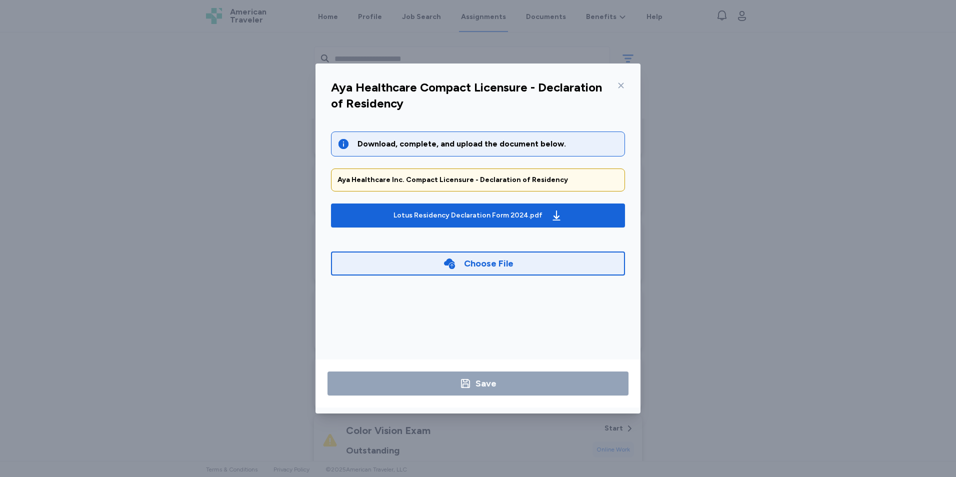
click at [623, 83] on icon at bounding box center [621, 86] width 8 height 8
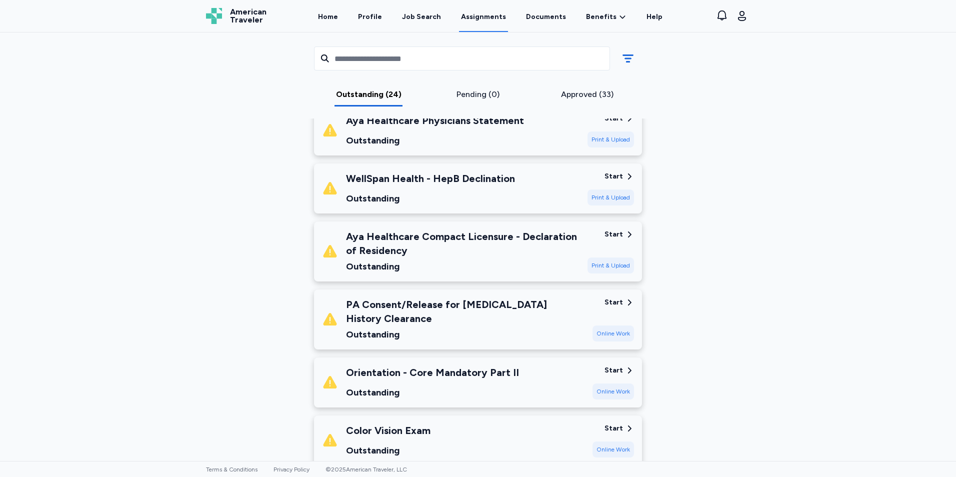
click at [514, 321] on div "PA Consent/Release for [MEDICAL_DATA] History Clearance" at bounding box center [465, 312] width 239 height 28
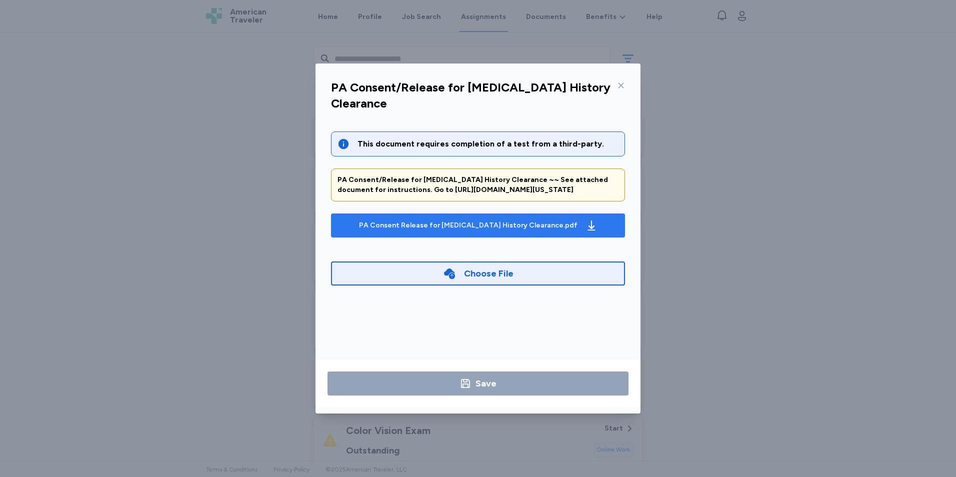
click at [480, 218] on div "PA Consent Release for [MEDICAL_DATA] History Clearance.pdf" at bounding box center [478, 226] width 243 height 16
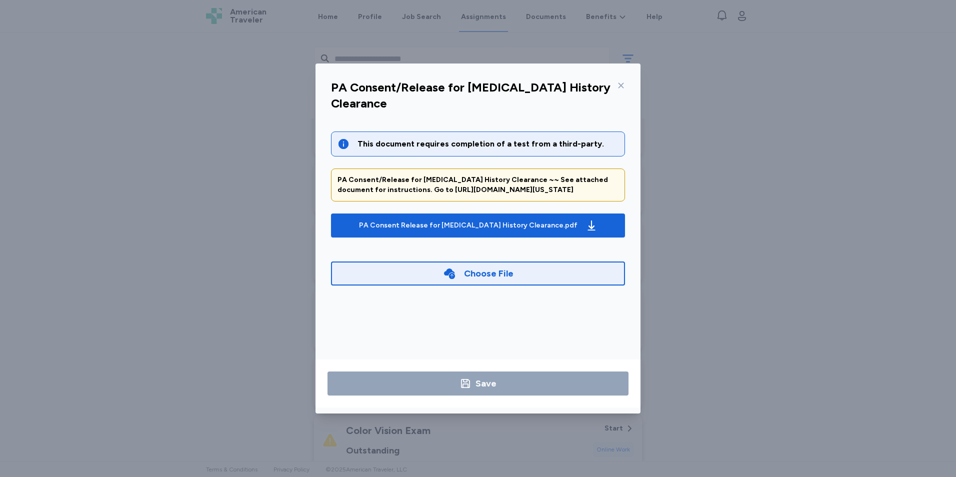
click at [620, 83] on icon at bounding box center [621, 86] width 8 height 8
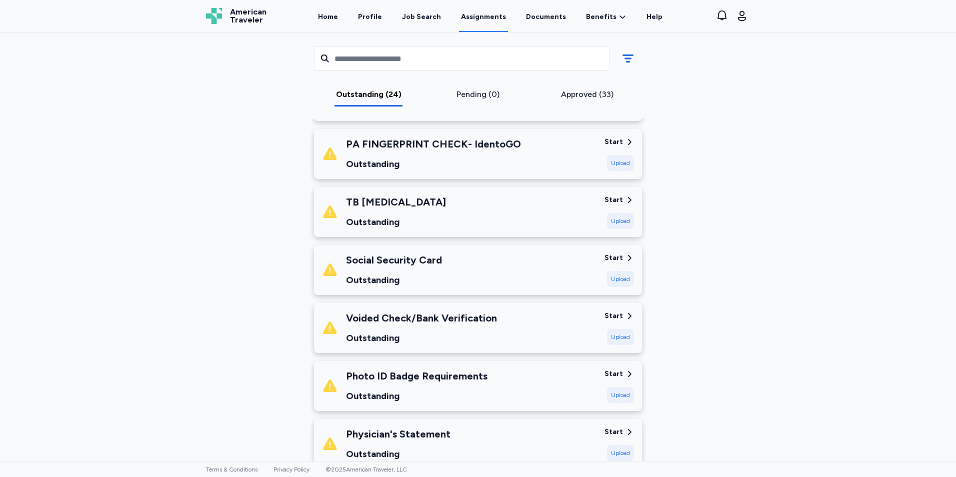
scroll to position [77, 0]
